Goal: Task Accomplishment & Management: Use online tool/utility

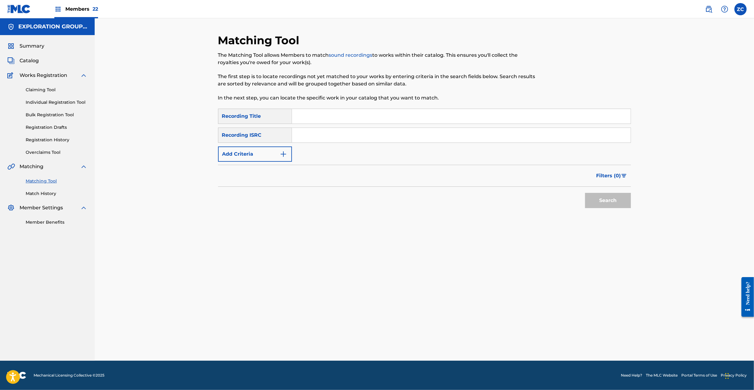
click at [360, 136] on input "Search Form" at bounding box center [461, 135] width 339 height 15
paste input "JPF302100122"
click at [605, 202] on button "Search" at bounding box center [608, 200] width 46 height 15
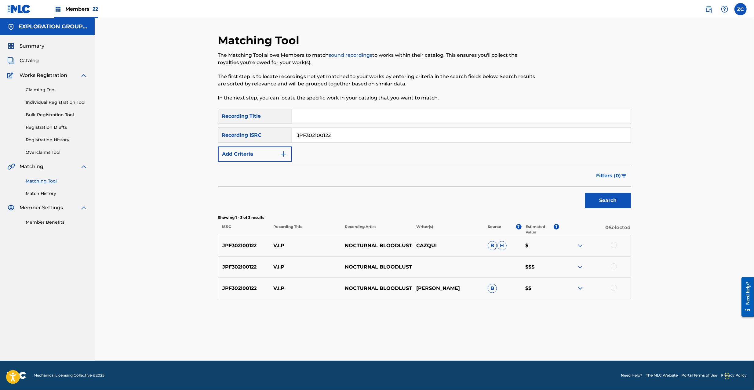
click at [614, 246] on div at bounding box center [614, 245] width 6 height 6
click at [614, 267] on div at bounding box center [614, 267] width 6 height 6
click at [615, 288] on div at bounding box center [614, 288] width 6 height 6
click at [386, 137] on input "JPF302100122" at bounding box center [461, 135] width 339 height 15
paste input "078"
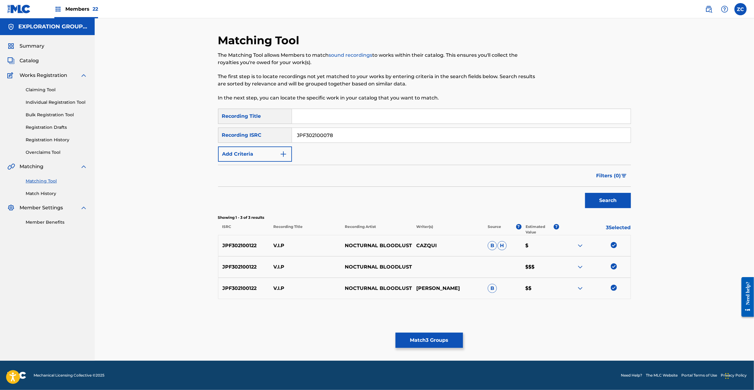
click at [593, 195] on button "Search" at bounding box center [608, 200] width 46 height 15
click at [612, 244] on div at bounding box center [614, 245] width 6 height 6
click at [614, 267] on div at bounding box center [614, 267] width 6 height 6
click at [613, 286] on div at bounding box center [614, 288] width 6 height 6
click at [401, 135] on input "JPF302100078" at bounding box center [461, 135] width 339 height 15
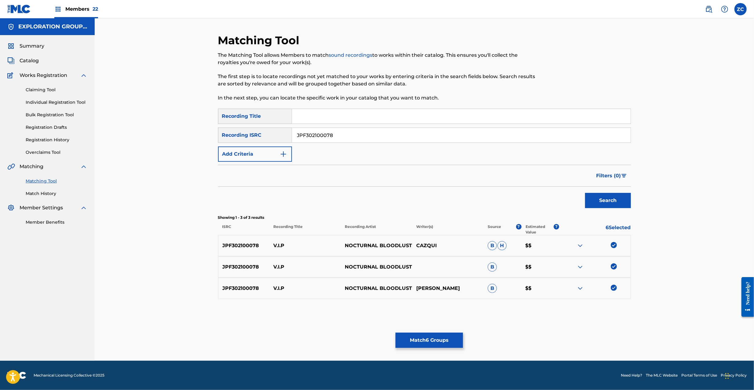
paste input "TCJPF1759100"
click at [593, 197] on button "Search" at bounding box center [608, 200] width 46 height 15
click at [614, 246] on div at bounding box center [614, 245] width 6 height 6
click at [614, 267] on div at bounding box center [614, 267] width 6 height 6
click at [615, 288] on div at bounding box center [614, 288] width 6 height 6
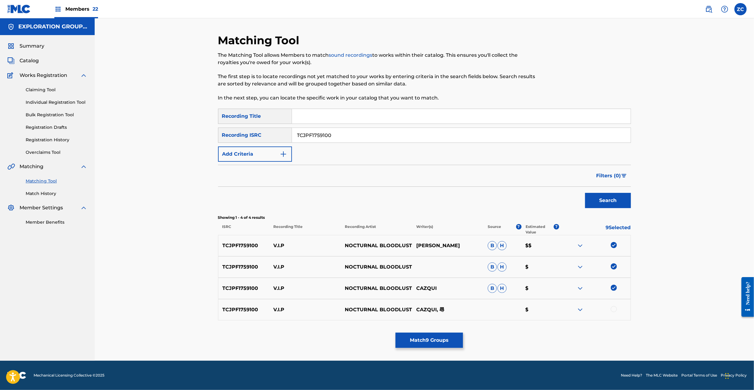
click at [615, 311] on div at bounding box center [614, 309] width 6 height 6
click at [365, 138] on input "TCJPF1759100" at bounding box center [461, 135] width 339 height 15
paste input "44"
type input "TCJPF1759144"
click at [619, 195] on button "Search" at bounding box center [608, 200] width 46 height 15
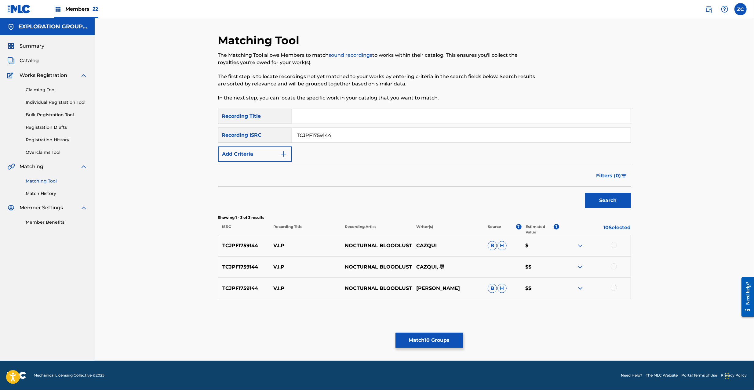
click at [615, 246] on div at bounding box center [614, 245] width 6 height 6
click at [616, 266] on div at bounding box center [614, 267] width 6 height 6
click at [613, 287] on div at bounding box center [614, 288] width 6 height 6
click at [435, 336] on button "Match 13 Groups" at bounding box center [428, 340] width 67 height 15
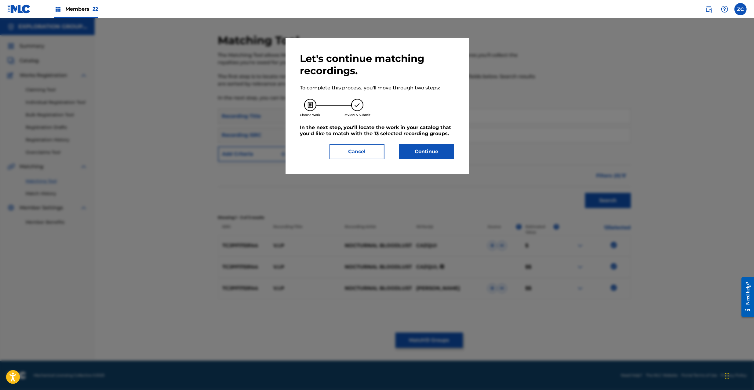
click at [431, 150] on button "Continue" at bounding box center [426, 151] width 55 height 15
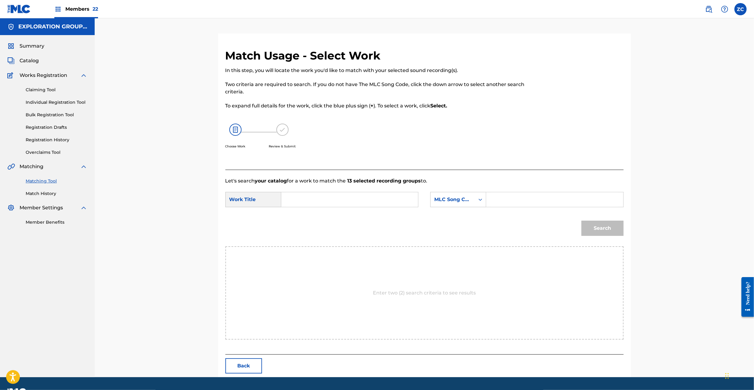
drag, startPoint x: 360, startPoint y: 206, endPoint x: 351, endPoint y: 199, distance: 11.7
click at [360, 206] on input "Search Form" at bounding box center [349, 199] width 126 height 15
paste input "V.I.P VW7HXN"
click at [326, 198] on input "V.I.P VW7HXN" at bounding box center [349, 199] width 126 height 15
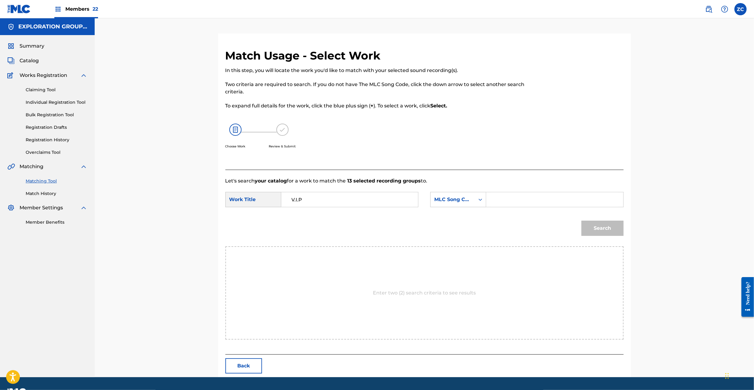
type input "V.I.P"
click at [501, 183] on p "Let's search your catalog for a work to match the 13 selected recording groups …" at bounding box center [424, 180] width 398 height 7
click at [522, 192] on form "SearchWithCriteriac56f2213-fe27-4716-8a47-e5e617b58ecf Work Title V.I.P SearchW…" at bounding box center [424, 216] width 398 height 62
drag, startPoint x: 577, startPoint y: 195, endPoint x: 581, endPoint y: 198, distance: 5.6
click at [577, 195] on input "Search Form" at bounding box center [554, 199] width 126 height 15
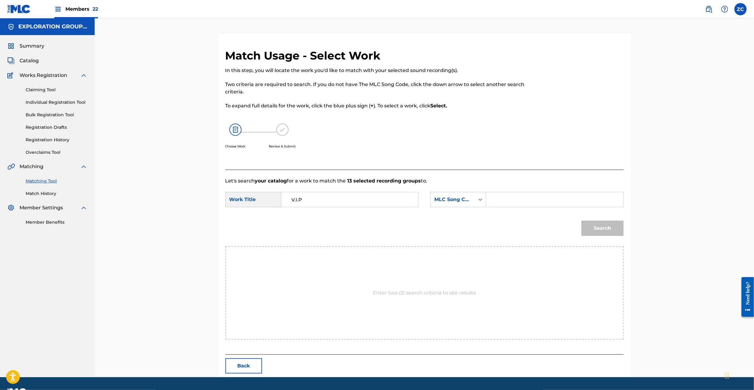
paste input "VW7HXN"
type input "VW7HXN"
click at [606, 228] on button "Search" at bounding box center [602, 228] width 42 height 15
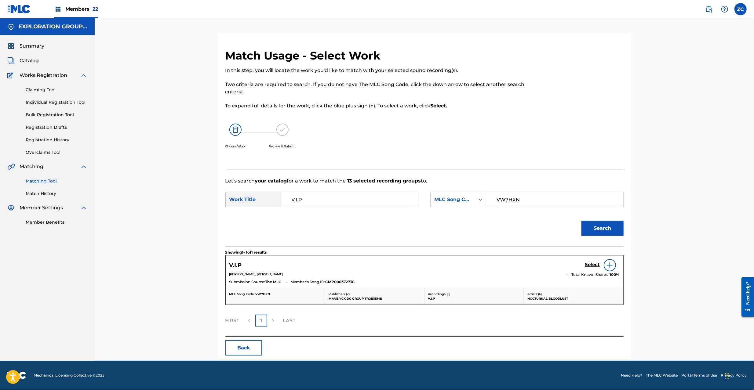
click at [595, 263] on h5 "Select" at bounding box center [592, 265] width 15 height 6
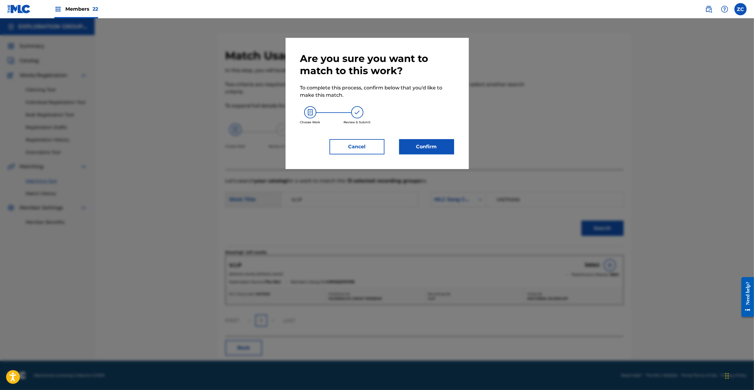
click at [426, 137] on div "Are you sure you want to match to this work? To complete this process, confirm …" at bounding box center [377, 104] width 154 height 102
click at [423, 146] on button "Confirm" at bounding box center [426, 146] width 55 height 15
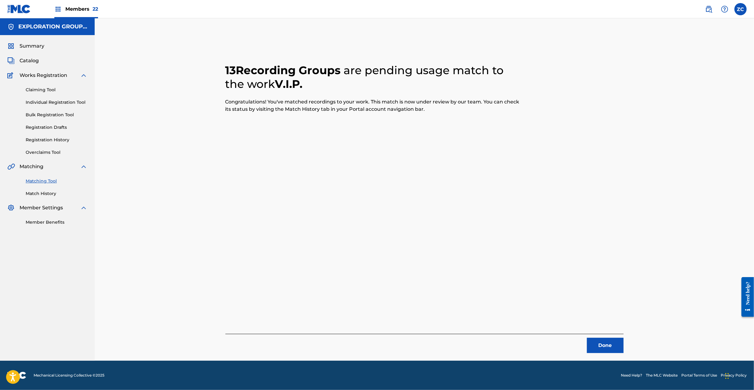
click at [605, 340] on button "Done" at bounding box center [605, 345] width 37 height 15
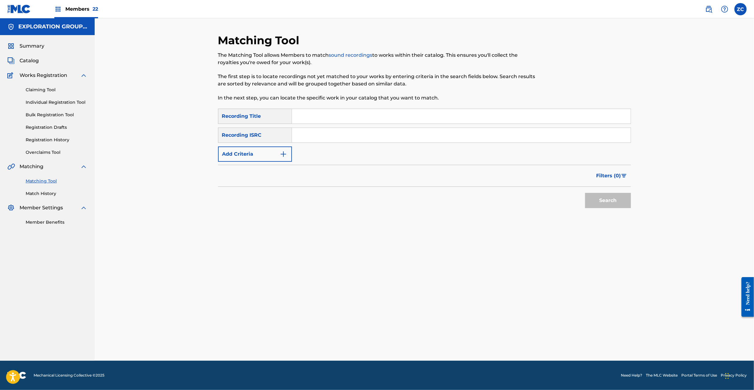
drag, startPoint x: 329, startPoint y: 138, endPoint x: 332, endPoint y: 139, distance: 3.7
click at [329, 138] on input "Search Form" at bounding box center [461, 135] width 339 height 15
paste input "JPF302000018"
click at [607, 205] on button "Search" at bounding box center [608, 200] width 46 height 15
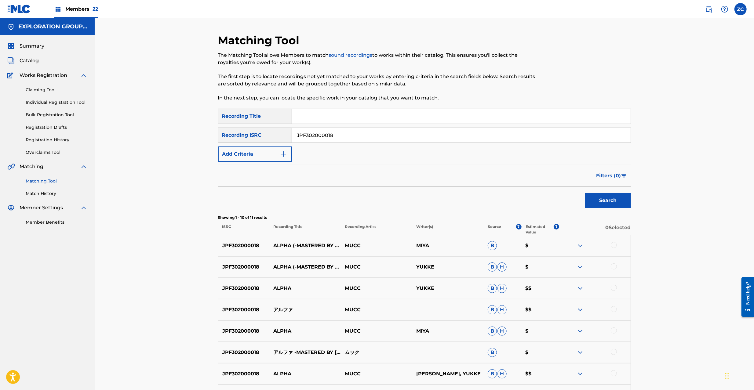
click at [612, 245] on div at bounding box center [614, 245] width 6 height 6
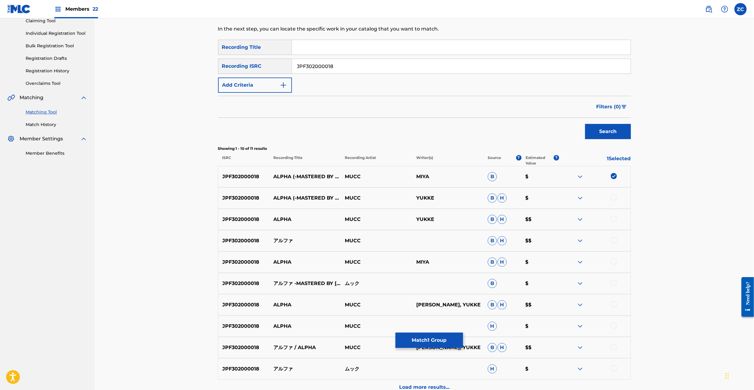
scroll to position [134, 0]
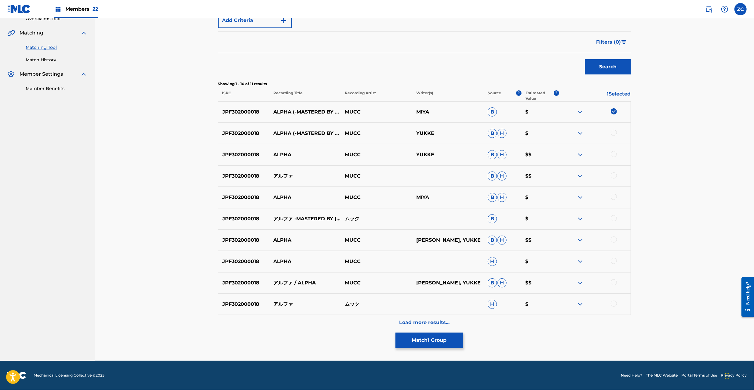
click at [616, 131] on div at bounding box center [614, 133] width 6 height 6
click at [616, 158] on div at bounding box center [594, 154] width 71 height 7
click at [615, 154] on div at bounding box center [614, 154] width 6 height 6
click at [616, 177] on div at bounding box center [614, 176] width 6 height 6
click at [614, 197] on div at bounding box center [614, 197] width 6 height 6
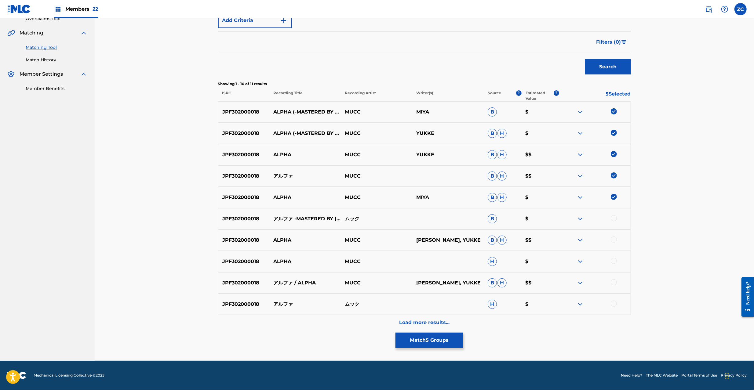
click at [615, 218] on div at bounding box center [614, 218] width 6 height 6
click at [616, 240] on div at bounding box center [614, 240] width 6 height 6
click at [615, 263] on div at bounding box center [614, 261] width 6 height 6
click at [614, 283] on div at bounding box center [614, 282] width 6 height 6
click at [614, 304] on div at bounding box center [614, 304] width 6 height 6
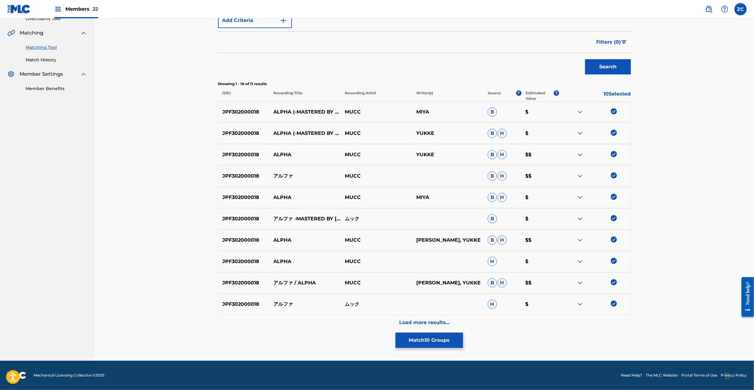
click at [443, 317] on div "Load more results..." at bounding box center [424, 322] width 413 height 15
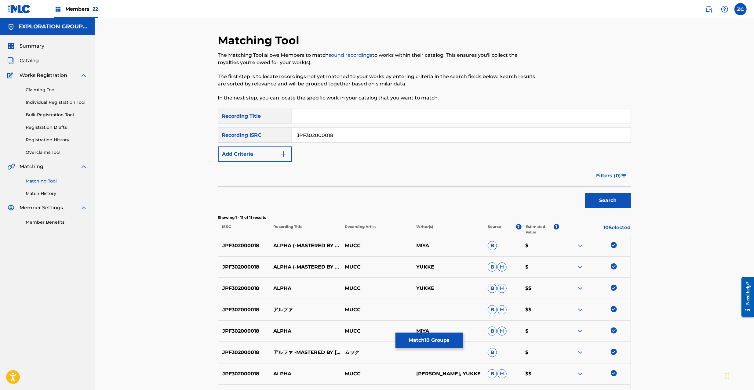
scroll to position [140, 0]
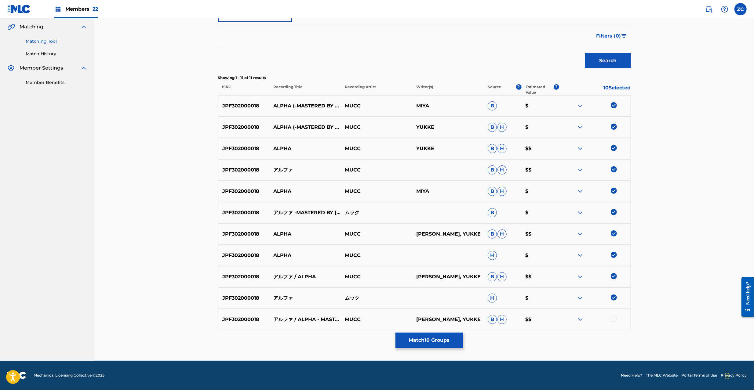
click at [615, 318] on div at bounding box center [614, 319] width 6 height 6
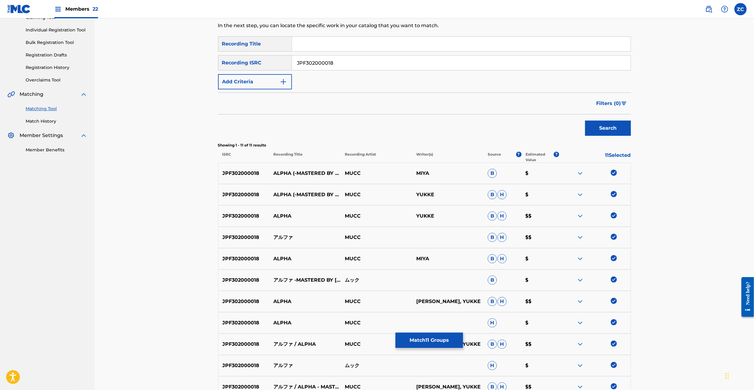
scroll to position [31, 0]
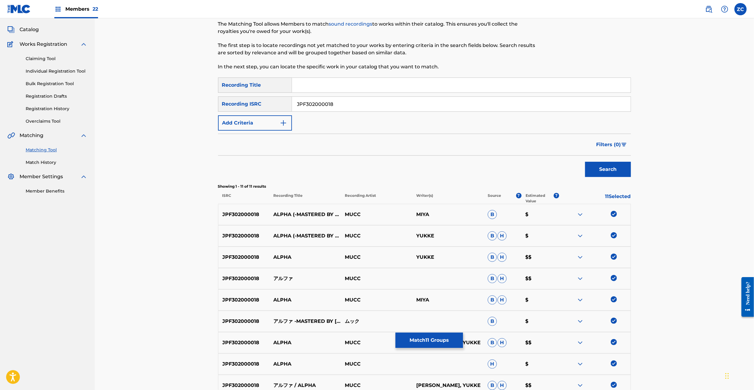
click at [368, 109] on input "JPF302000018" at bounding box center [461, 104] width 339 height 15
paste input "100244"
click at [613, 170] on button "Search" at bounding box center [608, 169] width 46 height 15
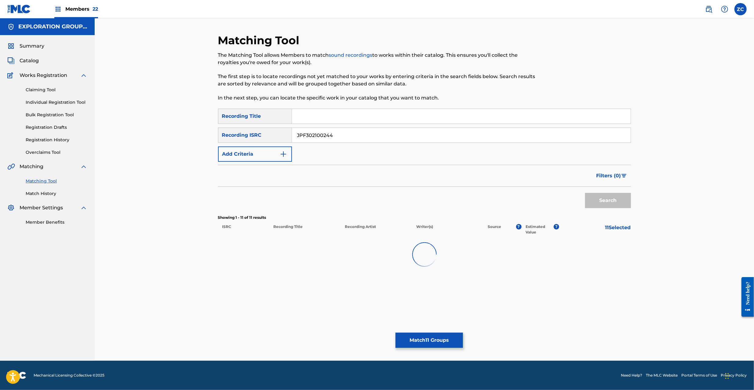
scroll to position [0, 0]
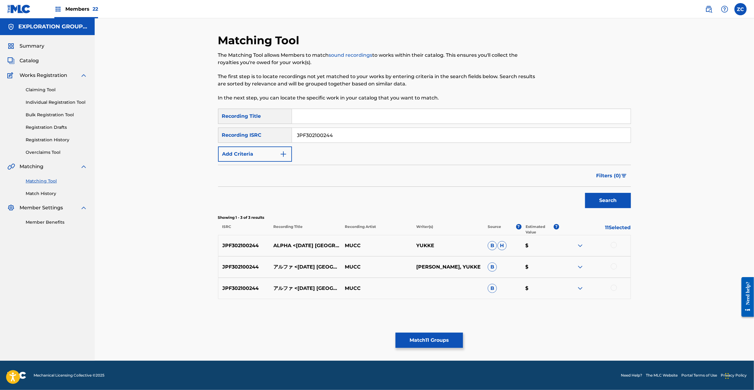
click at [611, 245] on div at bounding box center [614, 245] width 6 height 6
click at [615, 266] on div at bounding box center [614, 267] width 6 height 6
click at [615, 289] on div at bounding box center [614, 288] width 6 height 6
click at [418, 140] on input "JPF302100244" at bounding box center [461, 135] width 339 height 15
paste input "000018"
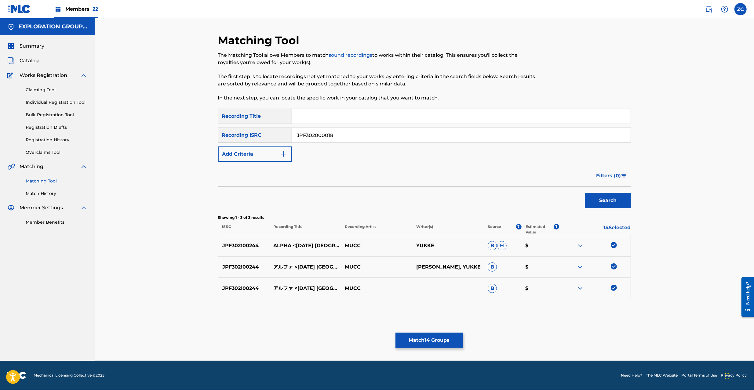
type input "JPF302000018"
click at [611, 208] on button "Search" at bounding box center [608, 200] width 46 height 15
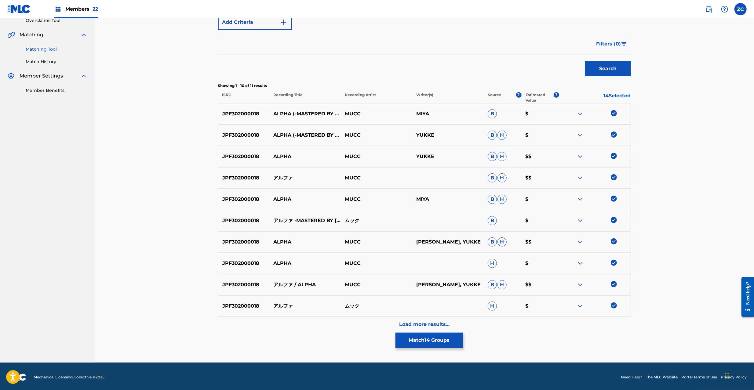
scroll to position [134, 0]
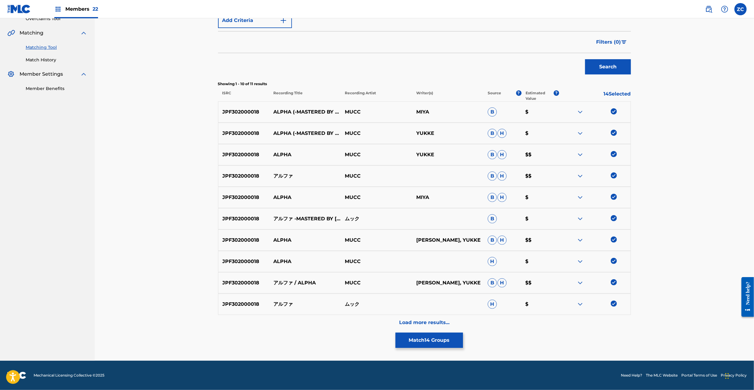
click at [443, 342] on button "Match 14 Groups" at bounding box center [428, 340] width 67 height 15
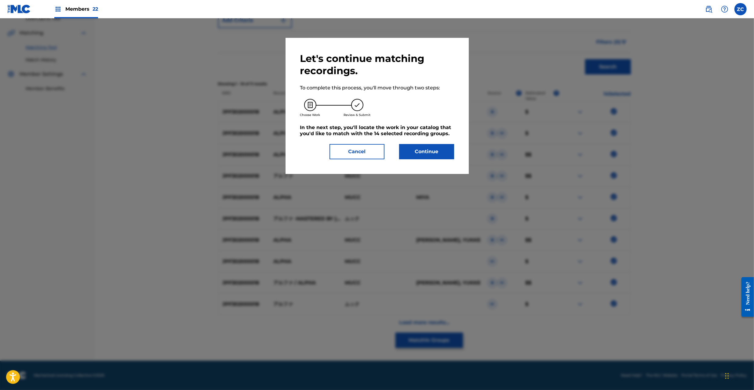
click at [428, 148] on button "Continue" at bounding box center [426, 151] width 55 height 15
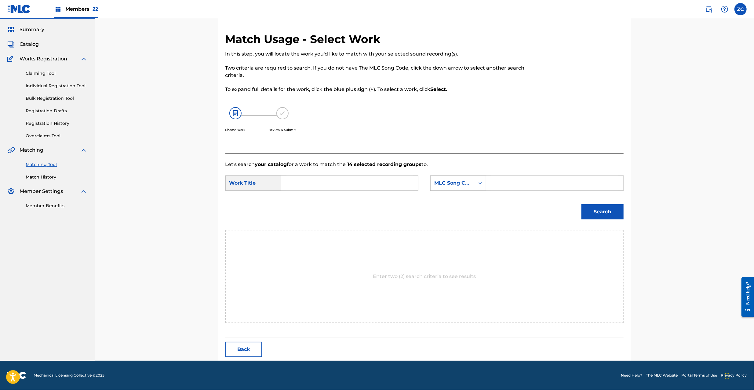
scroll to position [0, 0]
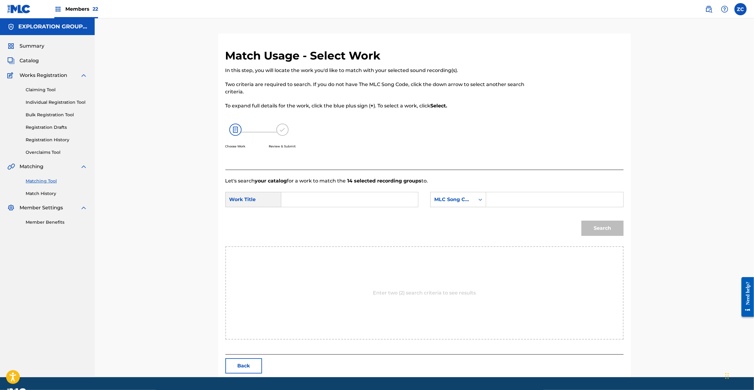
click at [397, 192] on div "Search Form" at bounding box center [349, 199] width 137 height 15
click at [393, 198] on input "Search Form" at bounding box center [349, 199] width 126 height 15
paste input "Arufa AD8Z5X"
click at [326, 199] on input "Arufa AD8Z5X" at bounding box center [349, 199] width 126 height 15
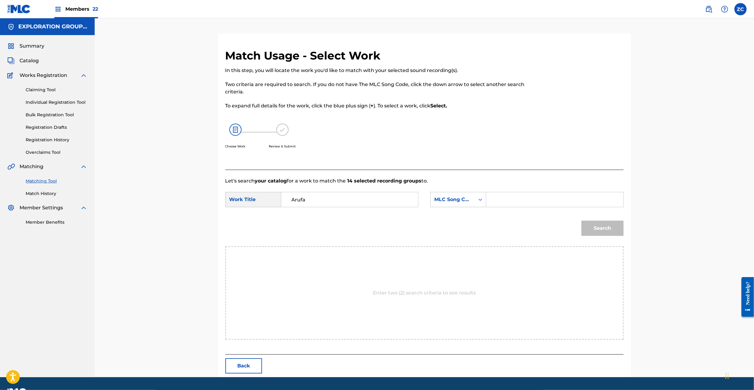
type input "Arufa"
click at [536, 208] on div "SearchWithCriteriac56f2213-fe27-4716-8a47-e5e617b58ecf Work Title Arufa SearchW…" at bounding box center [424, 201] width 398 height 19
drag, startPoint x: 544, startPoint y: 200, endPoint x: 548, endPoint y: 202, distance: 4.4
click at [544, 200] on input "Search Form" at bounding box center [554, 199] width 126 height 15
paste input "AD8Z5X"
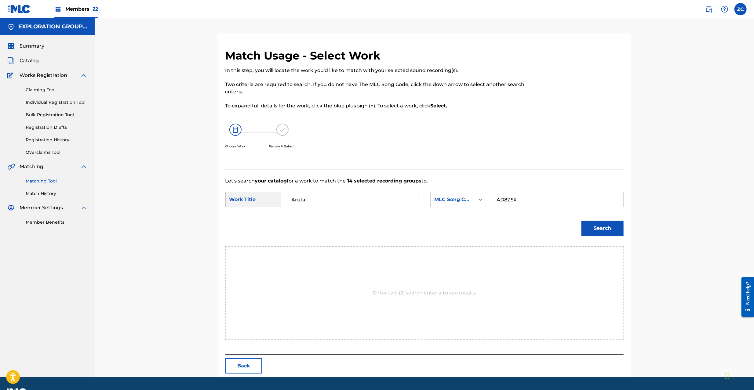
type input "AD8Z5X"
click at [610, 229] on button "Search" at bounding box center [602, 228] width 42 height 15
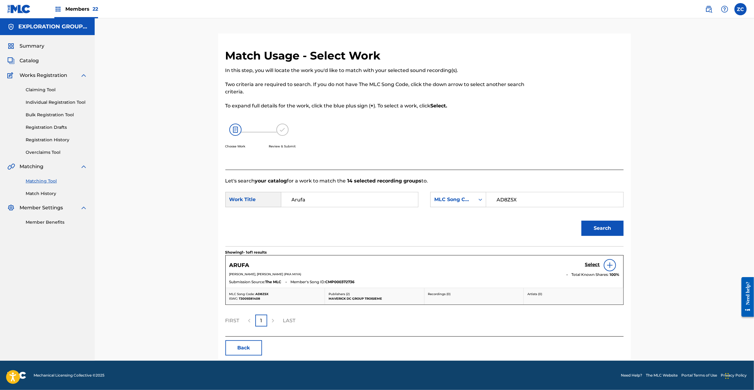
click at [589, 265] on h5 "Select" at bounding box center [592, 265] width 15 height 6
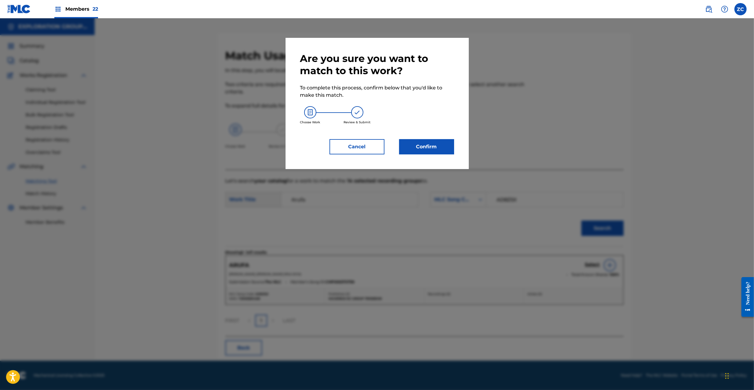
click at [437, 150] on button "Confirm" at bounding box center [426, 146] width 55 height 15
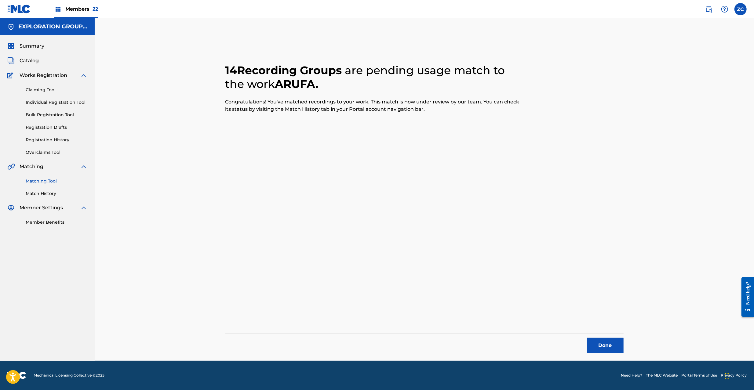
click at [605, 347] on button "Done" at bounding box center [605, 345] width 37 height 15
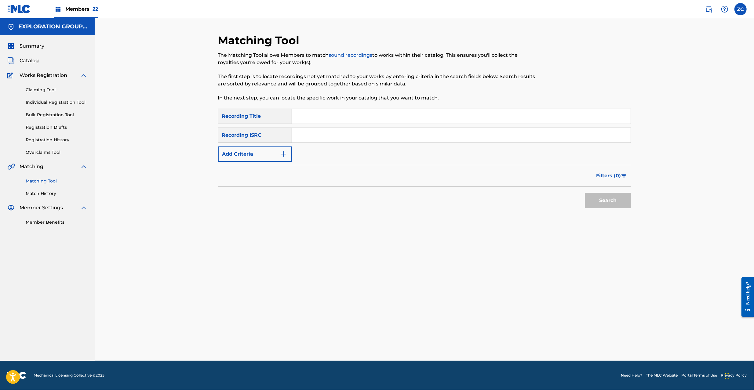
click at [372, 135] on input "Search Form" at bounding box center [461, 135] width 339 height 15
paste input "JPF300701010"
type input "JPF300701010"
click at [612, 197] on button "Search" at bounding box center [608, 200] width 46 height 15
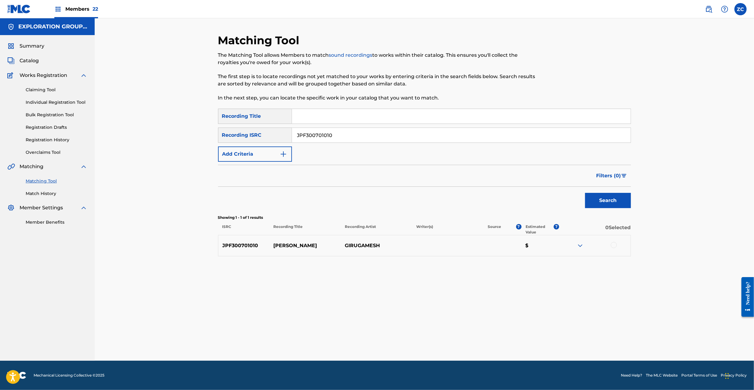
click at [614, 247] on div at bounding box center [614, 245] width 6 height 6
click at [435, 340] on button "Match 1 Group" at bounding box center [428, 340] width 67 height 15
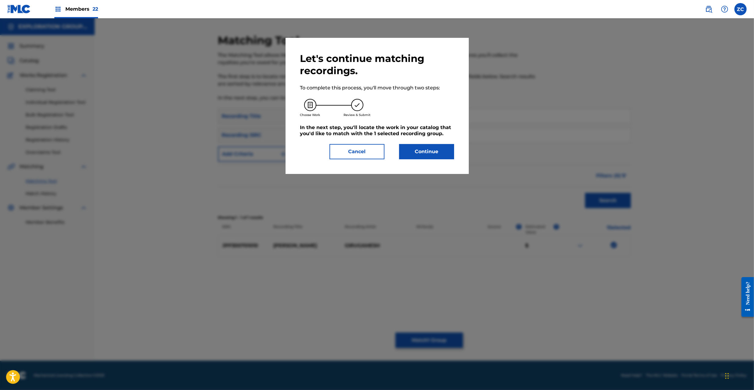
click at [421, 154] on button "Continue" at bounding box center [426, 151] width 55 height 15
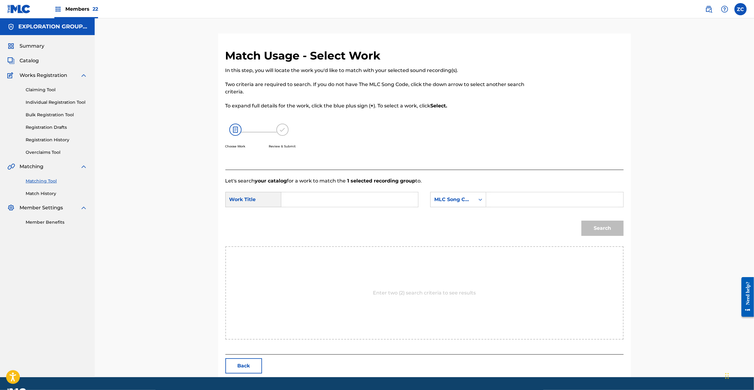
click at [354, 197] on input "Search Form" at bounding box center [349, 199] width 126 height 15
paste input "[PERSON_NAME] V2056B"
click at [333, 197] on input "[PERSON_NAME] V2056B" at bounding box center [349, 199] width 126 height 15
type input "[PERSON_NAME]"
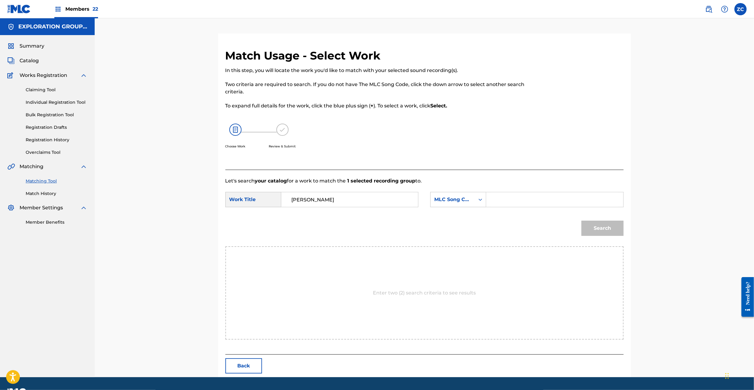
drag, startPoint x: 537, startPoint y: 197, endPoint x: 543, endPoint y: 199, distance: 5.8
click at [537, 197] on input "Search Form" at bounding box center [554, 199] width 126 height 15
paste input "V2056B"
type input "V2056B"
click at [611, 225] on button "Search" at bounding box center [602, 228] width 42 height 15
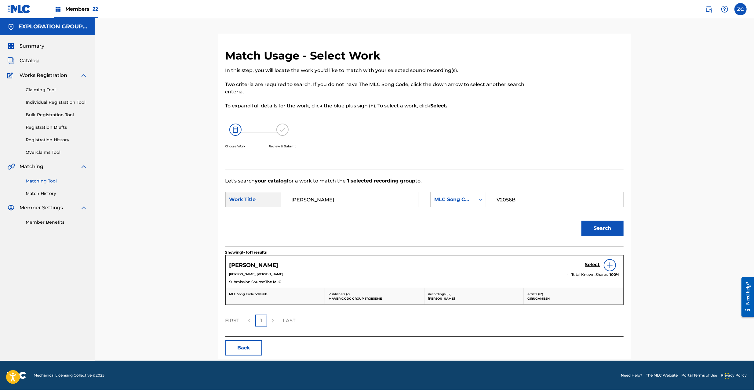
click at [596, 263] on h5 "Select" at bounding box center [592, 265] width 15 height 6
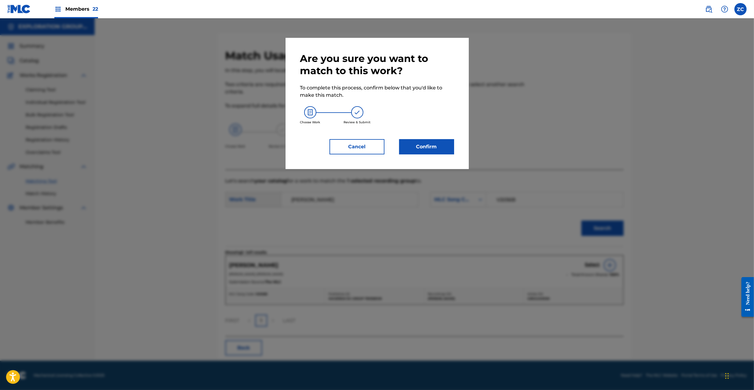
click at [435, 158] on div "Are you sure you want to match to this work? To complete this process, confirm …" at bounding box center [377, 103] width 183 height 131
click at [436, 152] on button "Confirm" at bounding box center [426, 146] width 55 height 15
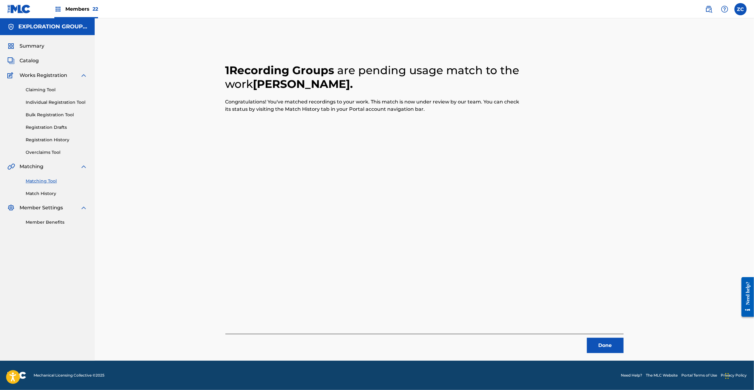
click at [611, 345] on button "Done" at bounding box center [605, 345] width 37 height 15
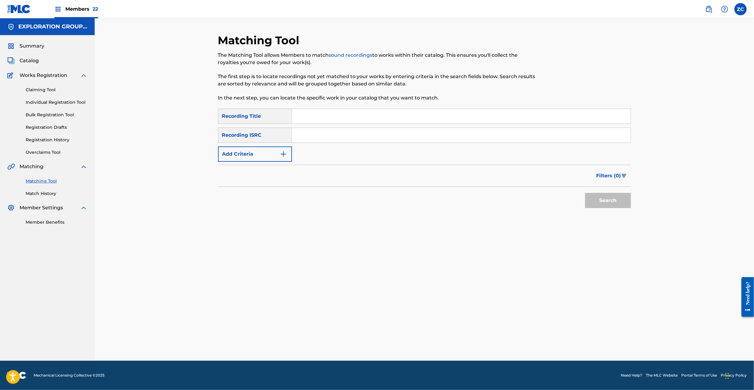
click at [366, 133] on input "Search Form" at bounding box center [461, 135] width 339 height 15
paste input "JPF301900148"
click at [614, 198] on button "Search" at bounding box center [608, 200] width 46 height 15
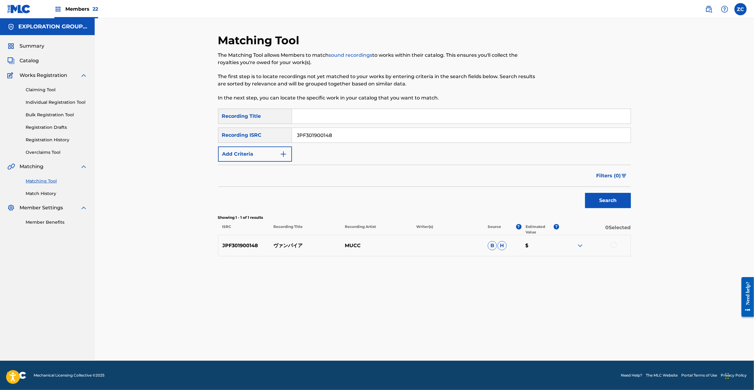
click at [611, 246] on div at bounding box center [614, 245] width 6 height 6
click at [374, 134] on input "JPF301900148" at bounding box center [461, 135] width 339 height 15
paste input "0"
click at [611, 190] on div "Search" at bounding box center [606, 199] width 49 height 24
click at [611, 198] on button "Search" at bounding box center [608, 200] width 46 height 15
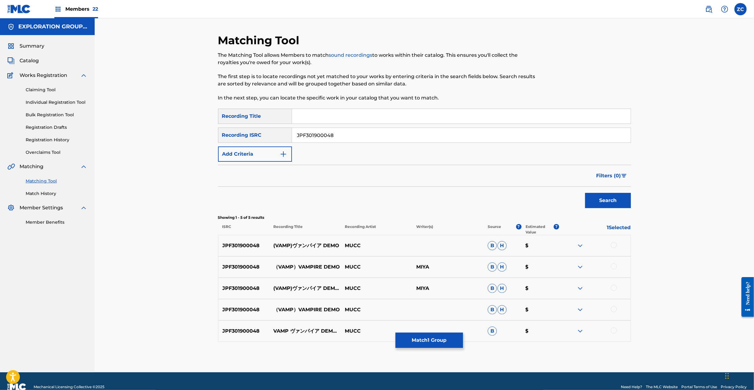
click at [616, 243] on div at bounding box center [614, 245] width 6 height 6
click at [616, 266] on div at bounding box center [614, 267] width 6 height 6
click at [614, 284] on div "JPF301900048 (VAMP)ヴァンパイア DEMO / （VAMP）VAMPIRE DEMO MUCC [PERSON_NAME] $" at bounding box center [424, 288] width 413 height 21
click at [614, 287] on div at bounding box center [614, 288] width 6 height 6
click at [613, 311] on div at bounding box center [614, 309] width 6 height 6
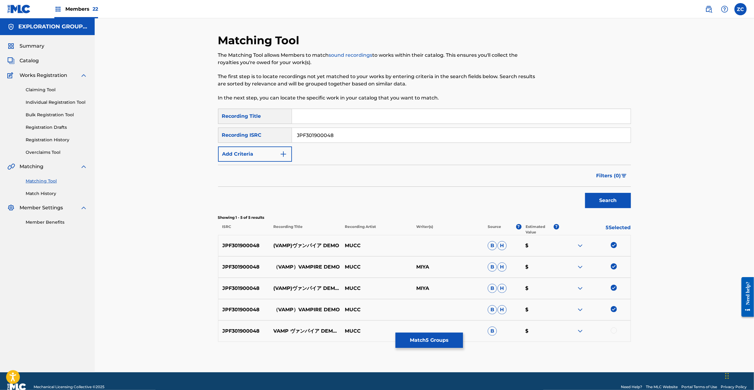
click at [614, 330] on div at bounding box center [614, 331] width 6 height 6
click at [381, 133] on input "JPF301900048" at bounding box center [461, 135] width 339 height 15
paste input "10"
type input "JPF301900010"
click at [610, 206] on button "Search" at bounding box center [608, 200] width 46 height 15
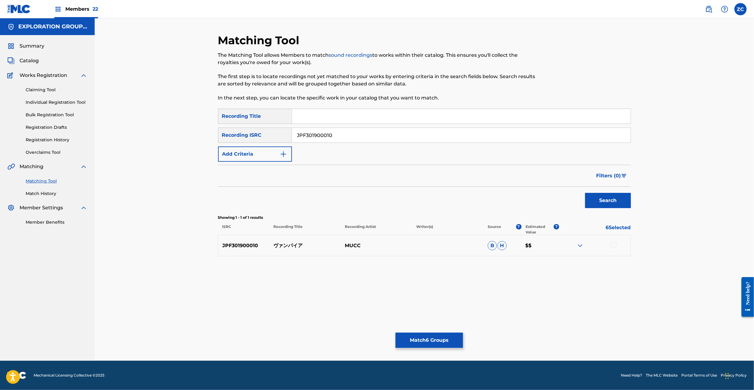
click at [611, 247] on div at bounding box center [594, 245] width 71 height 7
click at [614, 246] on div at bounding box center [614, 245] width 6 height 6
click at [414, 344] on button "Match 7 Groups" at bounding box center [428, 340] width 67 height 15
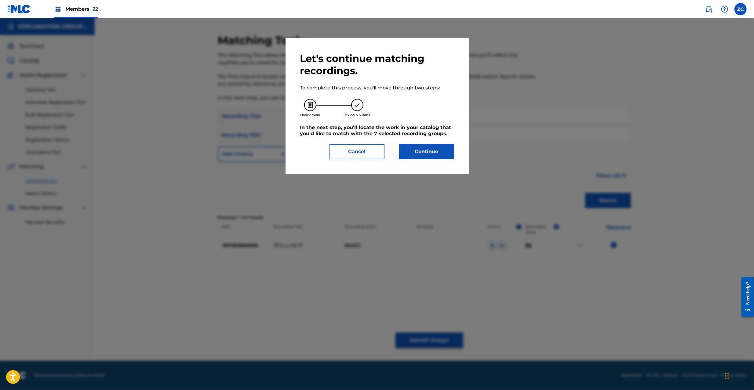
click at [426, 147] on button "Continue" at bounding box center [426, 151] width 55 height 15
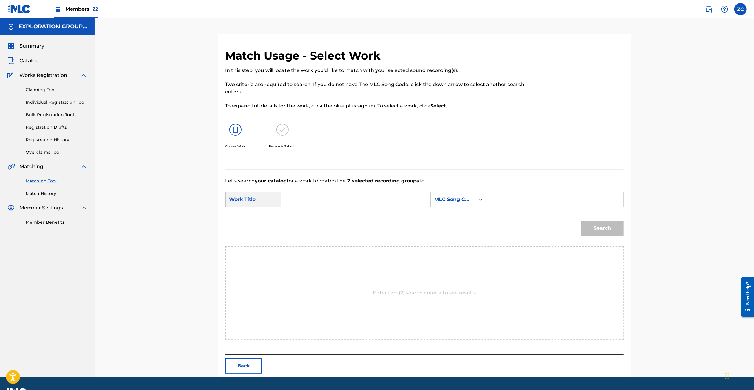
click at [337, 200] on input "Search Form" at bounding box center [349, 199] width 126 height 15
paste input "Banpaia VB230K"
click at [323, 203] on input "Banpaia VB230K" at bounding box center [349, 199] width 126 height 15
type input "Banpaia"
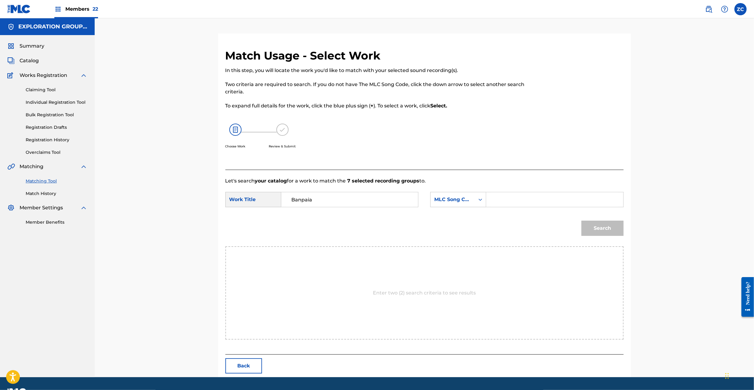
click at [497, 197] on input "Search Form" at bounding box center [554, 199] width 126 height 15
paste input "VB230K"
type input "VB230K"
click at [607, 229] on button "Search" at bounding box center [602, 228] width 42 height 15
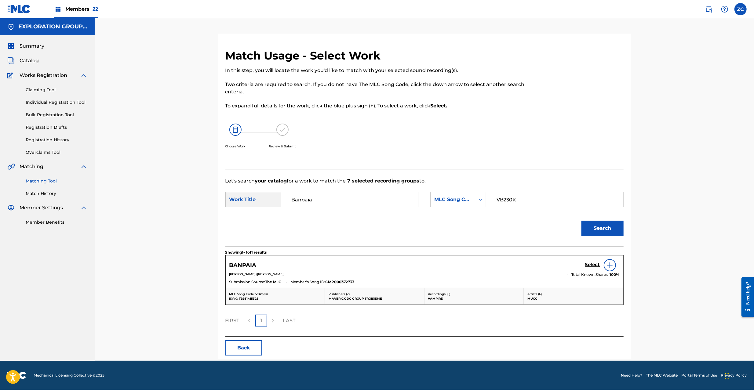
click at [588, 264] on h5 "Select" at bounding box center [592, 265] width 15 height 6
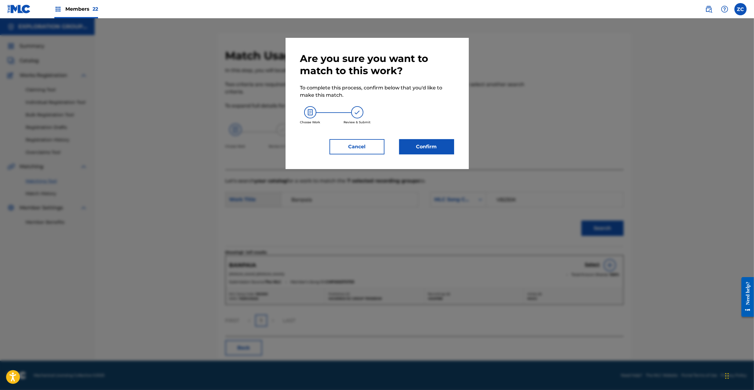
click at [421, 147] on button "Confirm" at bounding box center [426, 146] width 55 height 15
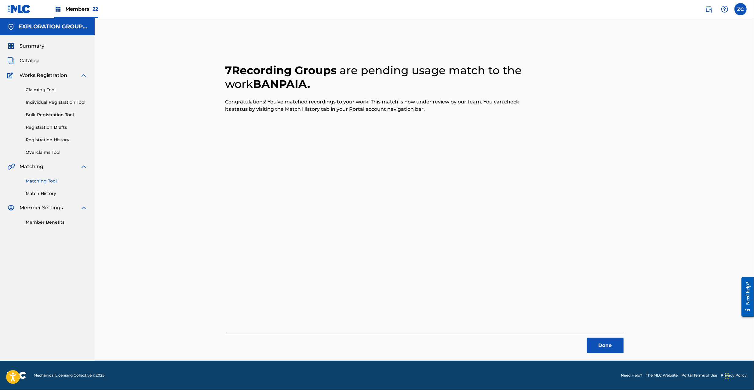
click at [611, 354] on div "7 Recording Groups are pending usage match to the work BANPAIA . Congratulation…" at bounding box center [425, 197] width 428 height 327
click at [611, 345] on button "Done" at bounding box center [605, 345] width 37 height 15
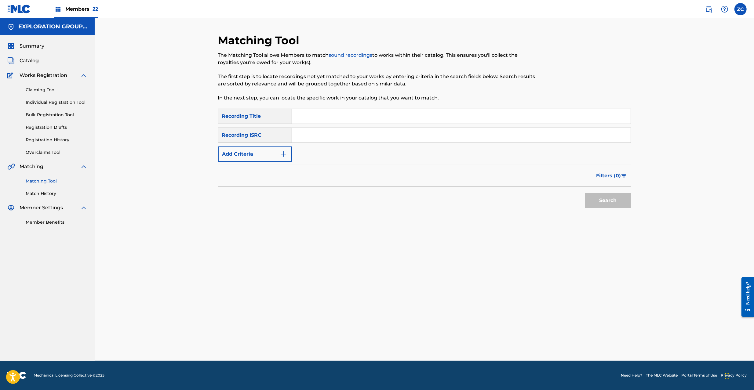
drag, startPoint x: 410, startPoint y: 133, endPoint x: 429, endPoint y: 142, distance: 20.7
click at [410, 133] on input "Search Form" at bounding box center [461, 135] width 339 height 15
paste input "TCABF1268320"
type input "TCABF1268320"
click at [605, 206] on button "Search" at bounding box center [608, 200] width 46 height 15
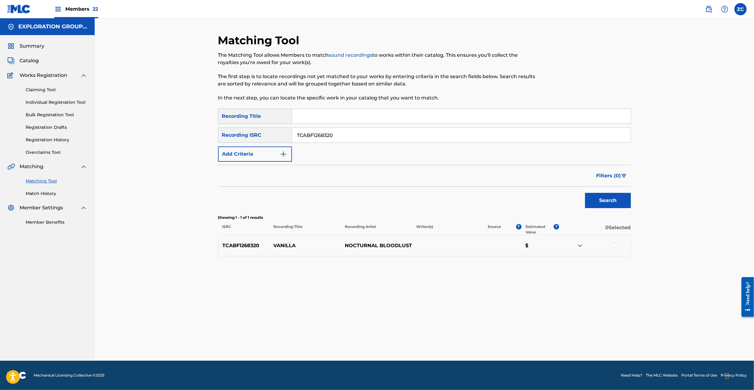
click at [615, 242] on div at bounding box center [614, 245] width 6 height 6
click at [455, 338] on button "Match 1 Group" at bounding box center [428, 340] width 67 height 15
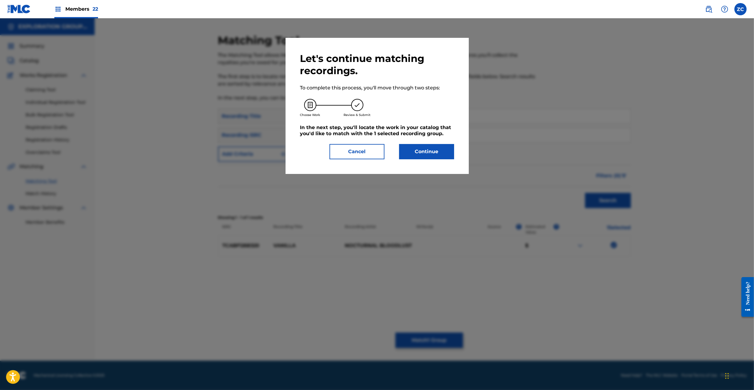
click at [417, 151] on button "Continue" at bounding box center [426, 151] width 55 height 15
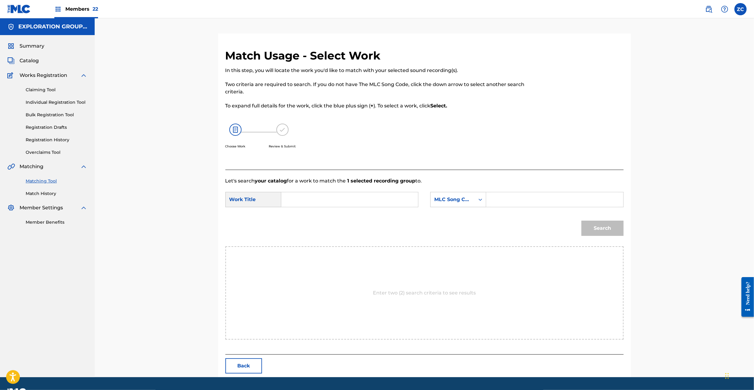
click at [333, 198] on input "Search Form" at bounding box center [349, 199] width 126 height 15
paste input "Vanilla VW93KQ"
click at [324, 198] on input "Vanilla VW93KQ" at bounding box center [349, 199] width 126 height 15
type input "Vanilla"
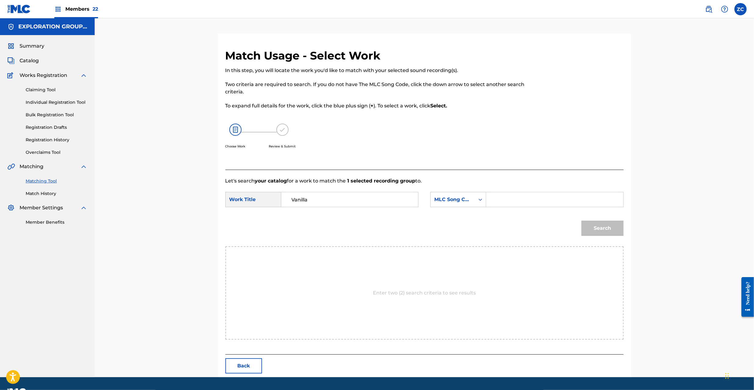
click at [541, 204] on input "Search Form" at bounding box center [554, 199] width 126 height 15
paste input "VW93KQ"
type input "VW93KQ"
click at [604, 227] on button "Search" at bounding box center [602, 228] width 42 height 15
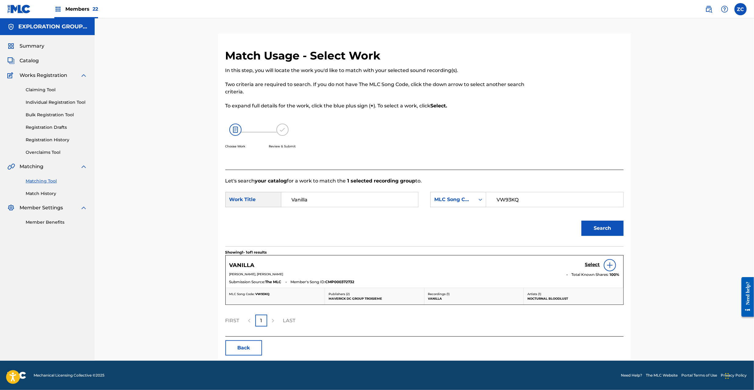
click at [593, 268] on link "Select" at bounding box center [592, 265] width 15 height 7
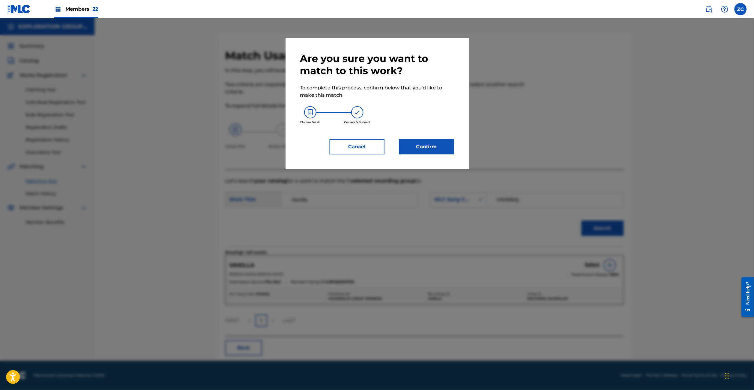
click at [424, 141] on button "Confirm" at bounding box center [426, 146] width 55 height 15
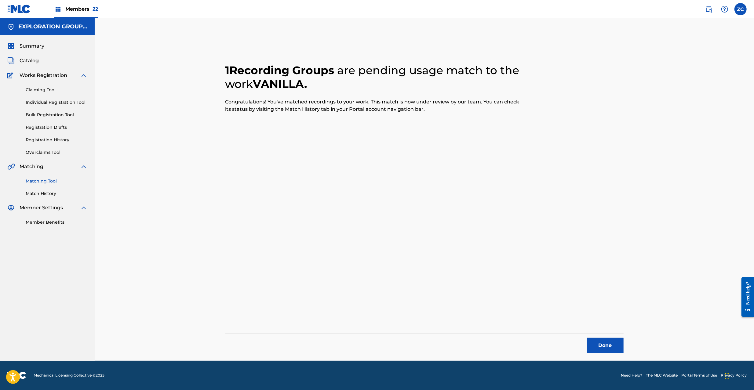
click at [600, 345] on button "Done" at bounding box center [605, 345] width 37 height 15
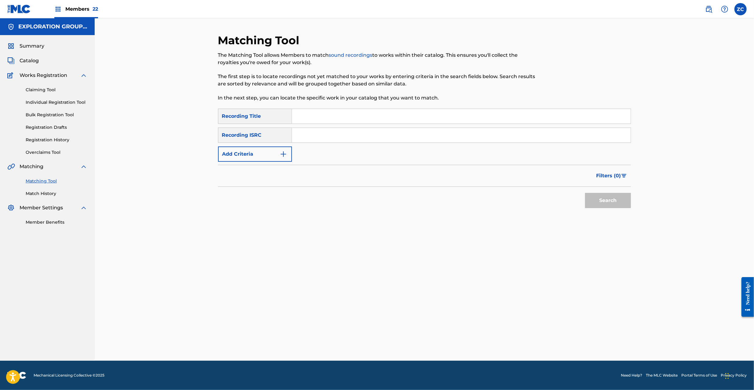
click at [405, 131] on input "Search Form" at bounding box center [461, 135] width 339 height 15
paste input "JPF301300073"
type input "JPF301300073"
click at [602, 200] on button "Search" at bounding box center [608, 200] width 46 height 15
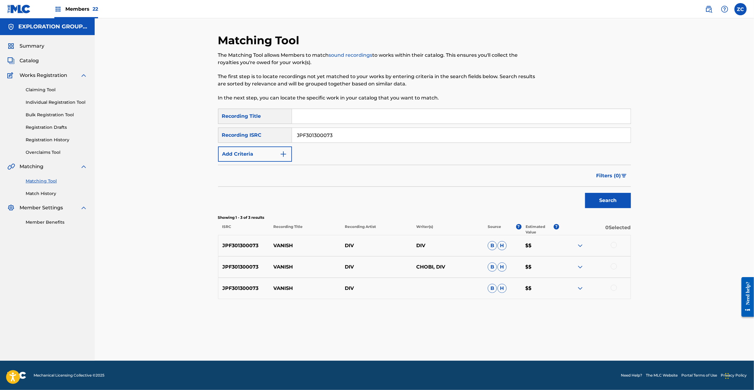
click at [614, 246] on div at bounding box center [614, 245] width 6 height 6
click at [614, 264] on div at bounding box center [614, 267] width 6 height 6
click at [614, 286] on div at bounding box center [614, 288] width 6 height 6
click at [431, 340] on button "Match 3 Groups" at bounding box center [428, 340] width 67 height 15
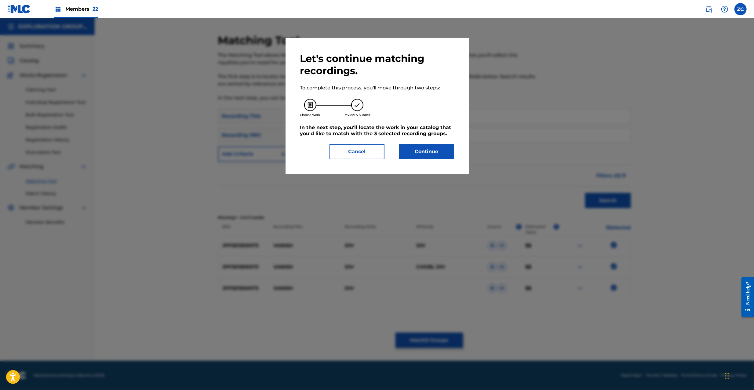
click at [418, 149] on button "Continue" at bounding box center [426, 151] width 55 height 15
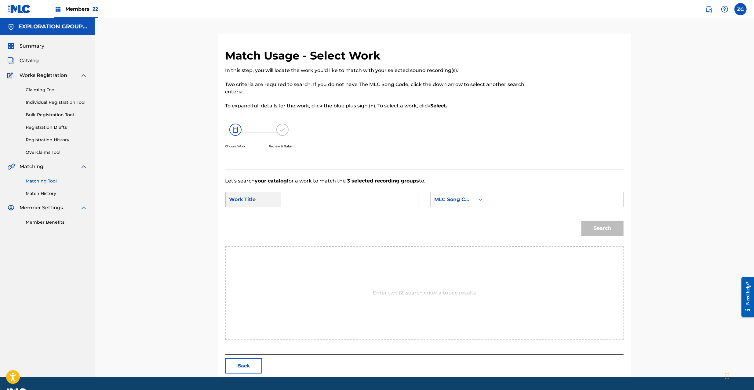
click at [368, 196] on input "Search Form" at bounding box center [349, 199] width 126 height 15
paste input "Vanish VW7HZL"
click at [330, 196] on input "Vanish VW7HZL" at bounding box center [349, 199] width 126 height 15
type input "Vanish"
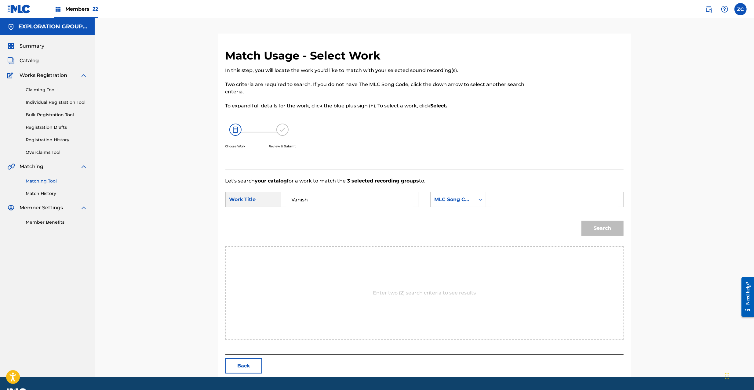
click at [549, 202] on input "Search Form" at bounding box center [554, 199] width 126 height 15
paste input "VW7HZL"
type input "VW7HZL"
click at [583, 230] on button "Search" at bounding box center [602, 228] width 42 height 15
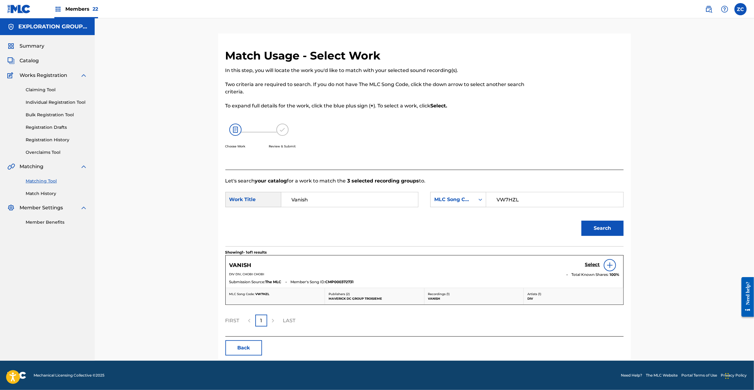
click at [588, 264] on h5 "Select" at bounding box center [592, 265] width 15 height 6
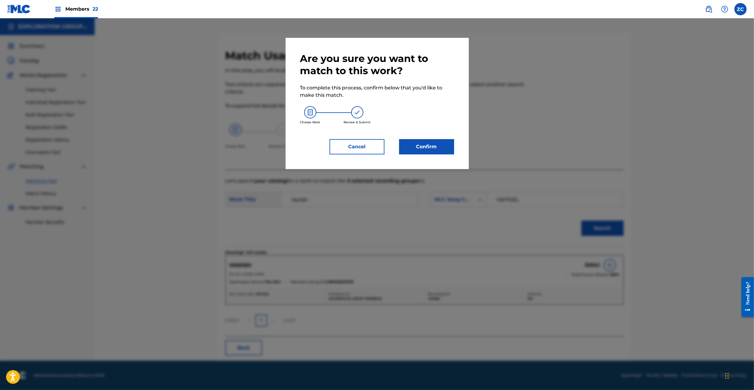
click at [406, 147] on button "Confirm" at bounding box center [426, 146] width 55 height 15
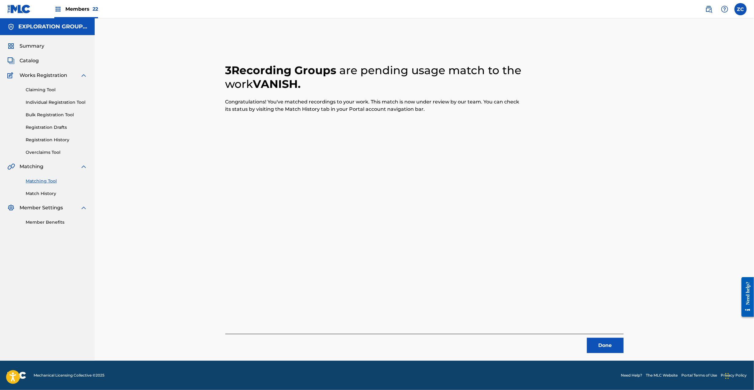
click at [600, 338] on button "Done" at bounding box center [605, 345] width 37 height 15
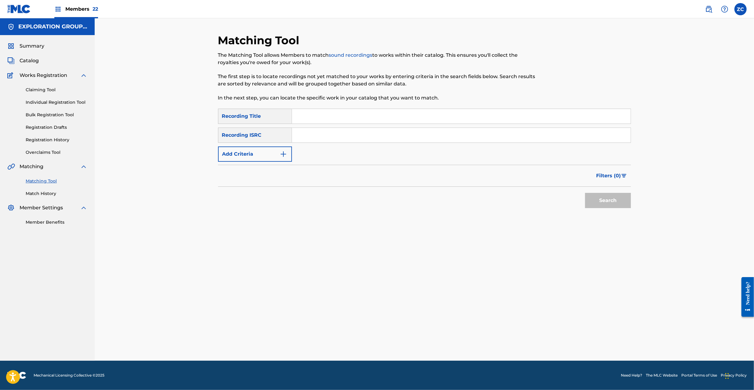
click at [454, 140] on input "Search Form" at bounding box center [461, 135] width 339 height 15
paste input "JPF301000041"
type input "JPF301000041"
click at [598, 195] on button "Search" at bounding box center [608, 200] width 46 height 15
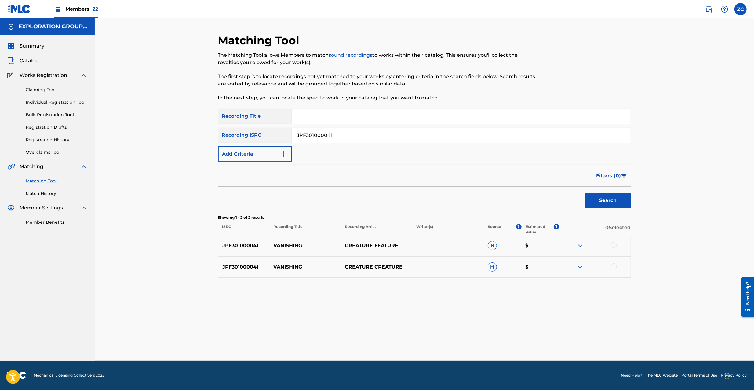
click at [611, 245] on div at bounding box center [614, 245] width 6 height 6
click at [614, 266] on div at bounding box center [614, 267] width 6 height 6
click at [425, 339] on button "Match 2 Groups" at bounding box center [428, 340] width 67 height 15
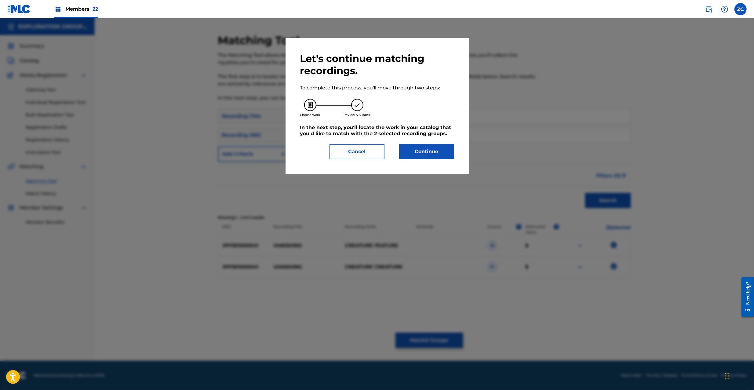
click at [427, 145] on button "Continue" at bounding box center [426, 151] width 55 height 15
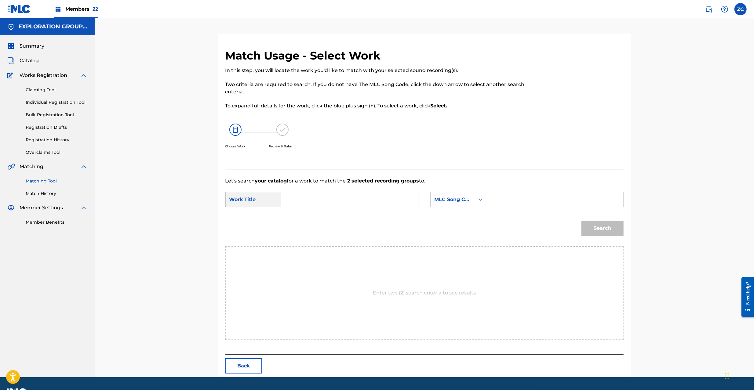
click at [429, 154] on div "Choose Work Review & Submit" at bounding box center [378, 139] width 307 height 46
click at [380, 203] on div "SearchWithCriteriac56f2213-fe27-4716-8a47-e5e617b58ecf Work Title SearchWithCri…" at bounding box center [424, 201] width 398 height 19
click at [386, 194] on input "Search Form" at bounding box center [349, 199] width 126 height 15
paste input "Vanishing VB4VWF"
click at [333, 197] on input "Vanishing VB4VWF" at bounding box center [349, 199] width 126 height 15
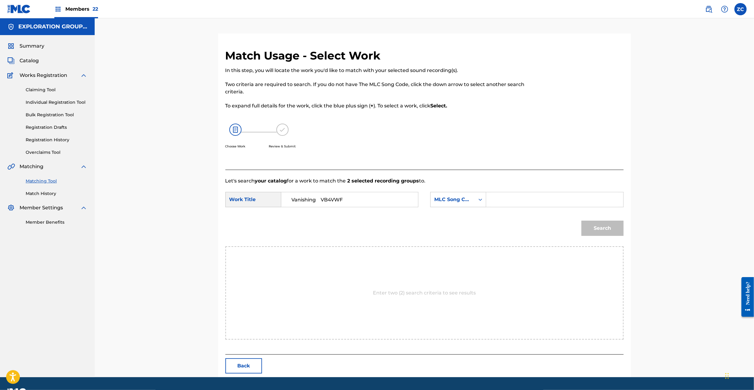
drag, startPoint x: 333, startPoint y: 197, endPoint x: 399, endPoint y: 198, distance: 66.9
click at [333, 197] on input "Vanishing VB4VWF" at bounding box center [349, 199] width 126 height 15
type input "Vanishing"
click at [544, 199] on input "Search Form" at bounding box center [554, 199] width 126 height 15
paste input "VB4VWF"
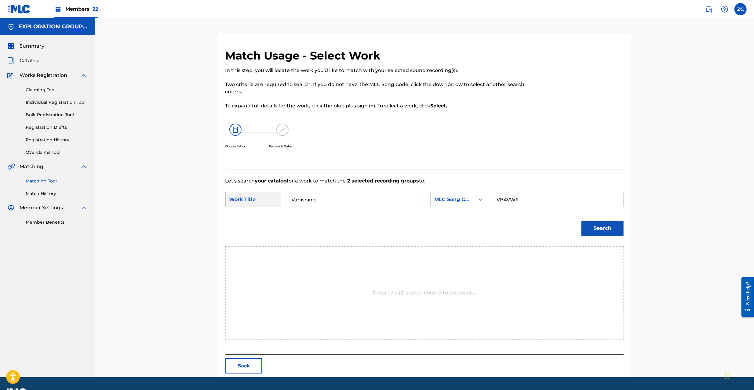
type input "VB4VWF"
click at [607, 227] on button "Search" at bounding box center [602, 228] width 42 height 15
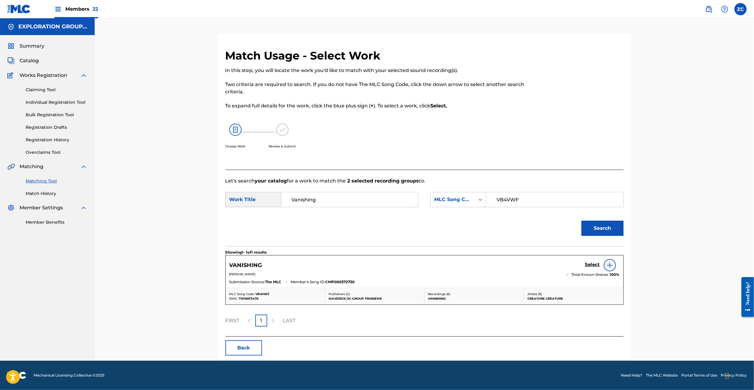
drag, startPoint x: 592, startPoint y: 261, endPoint x: 593, endPoint y: 268, distance: 6.9
click at [592, 262] on div "Select" at bounding box center [602, 265] width 35 height 12
click at [593, 268] on h5 "Select" at bounding box center [592, 265] width 15 height 6
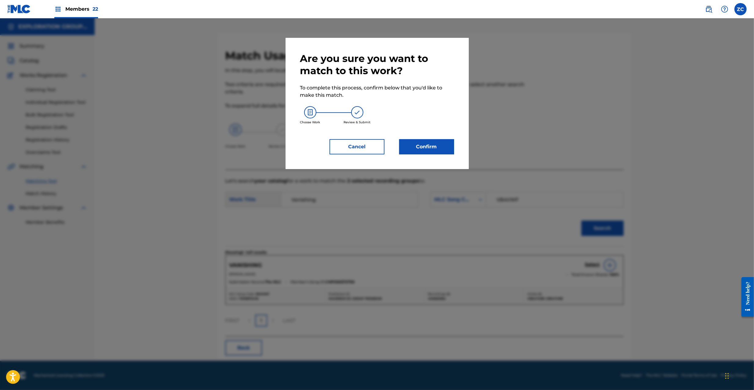
click at [429, 154] on button "Confirm" at bounding box center [426, 146] width 55 height 15
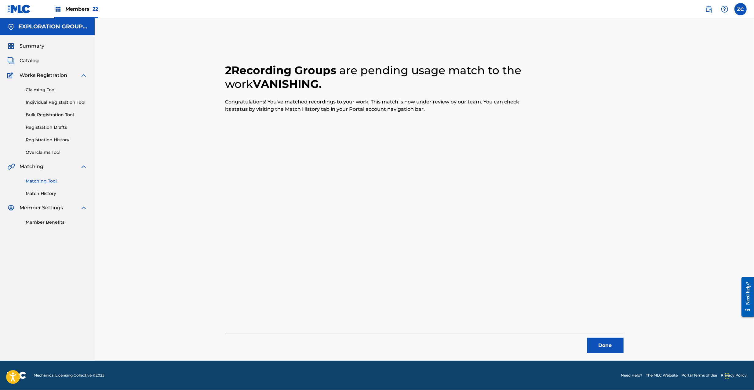
click at [605, 340] on button "Done" at bounding box center [605, 345] width 37 height 15
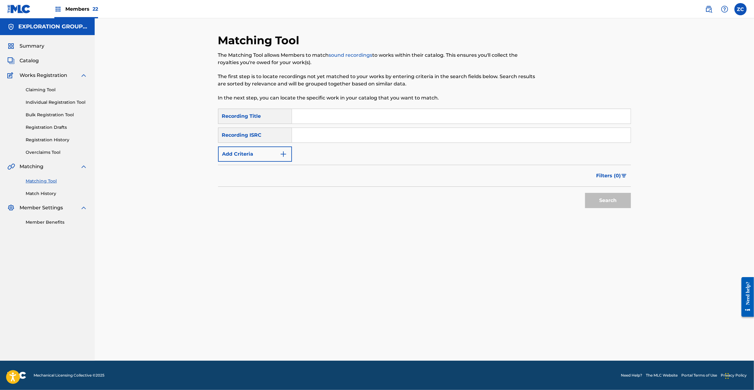
drag, startPoint x: 389, startPoint y: 136, endPoint x: 398, endPoint y: 138, distance: 9.8
click at [389, 136] on input "Search Form" at bounding box center [461, 135] width 339 height 15
paste input "JPF301000019"
type input "JPF301000019"
click at [600, 204] on button "Search" at bounding box center [608, 200] width 46 height 15
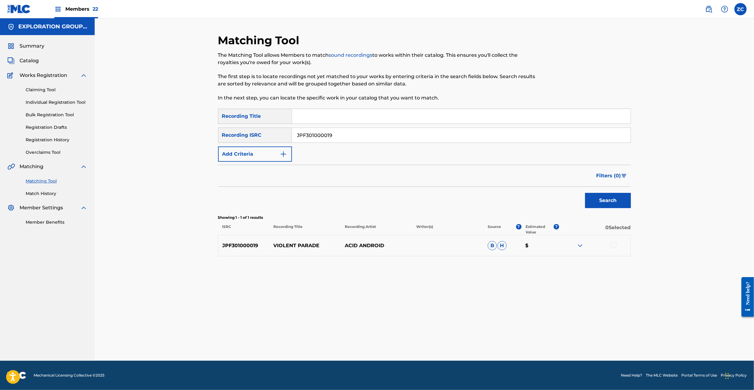
click at [616, 246] on div at bounding box center [614, 245] width 6 height 6
click at [435, 348] on button "Match 1 Group" at bounding box center [428, 340] width 67 height 15
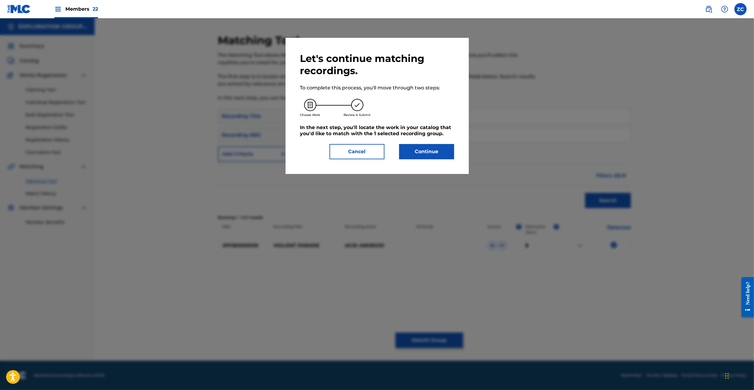
click at [429, 147] on button "Continue" at bounding box center [426, 151] width 55 height 15
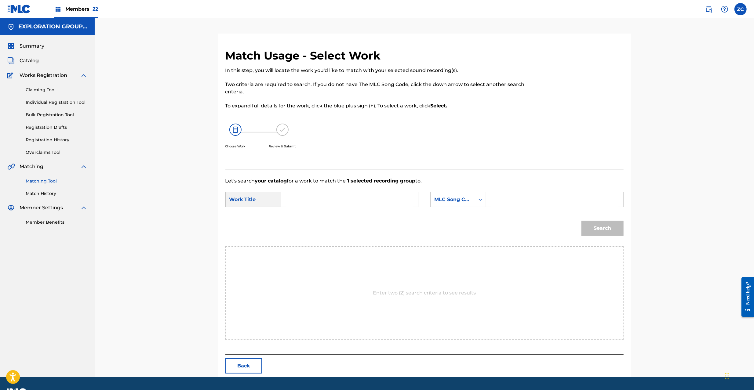
click at [347, 197] on input "Search Form" at bounding box center [349, 199] width 126 height 15
paste input "Violent Parade VB3QQQ"
click at [335, 199] on input "Violent Parade VB3QQQ" at bounding box center [349, 199] width 126 height 15
type input "Violent Parade"
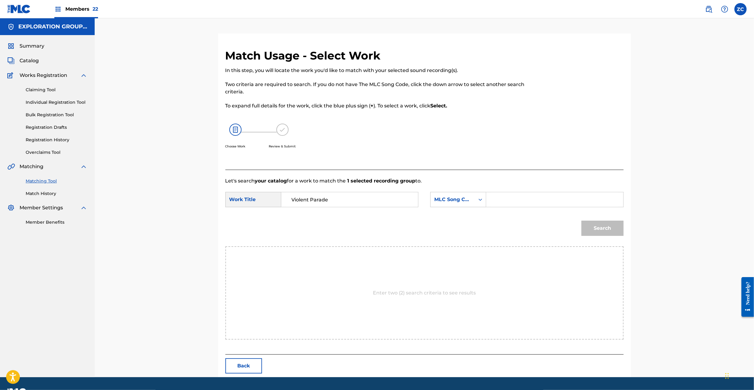
click at [515, 206] on input "Search Form" at bounding box center [554, 199] width 126 height 15
paste input "VB3QQQ"
type input "VB3QQQ"
click at [598, 225] on button "Search" at bounding box center [602, 228] width 42 height 15
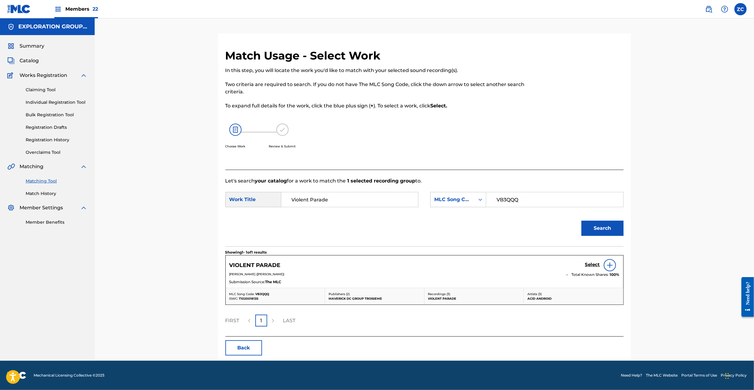
click at [588, 264] on h5 "Select" at bounding box center [592, 265] width 15 height 6
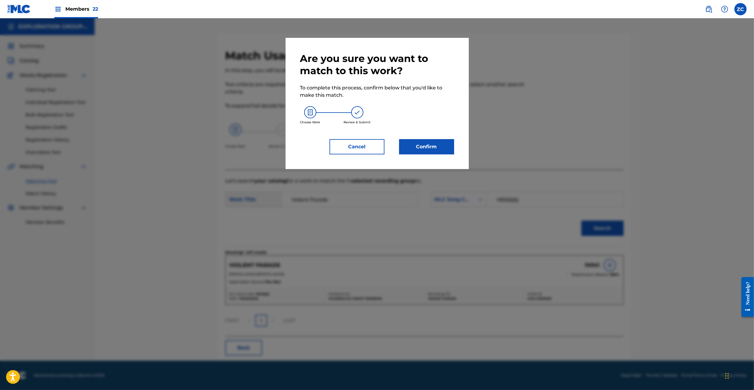
click at [422, 144] on button "Confirm" at bounding box center [426, 146] width 55 height 15
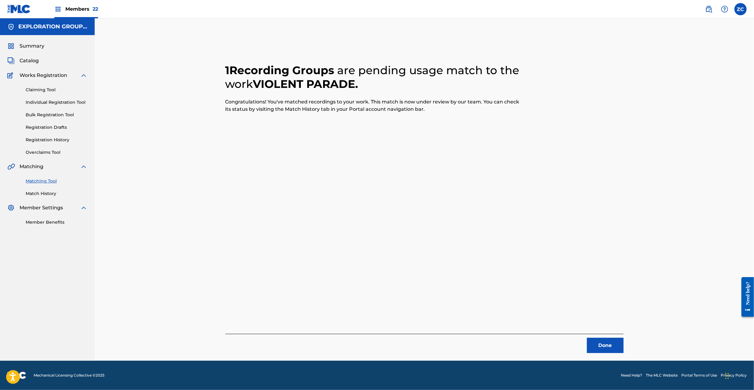
click at [611, 351] on button "Done" at bounding box center [605, 345] width 37 height 15
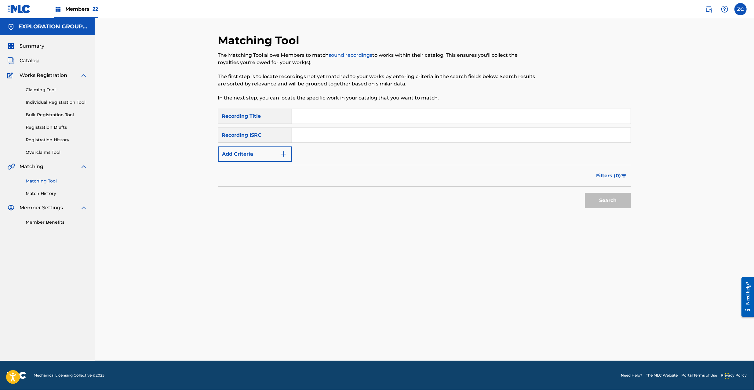
click at [424, 138] on input "Search Form" at bounding box center [461, 135] width 339 height 15
paste input "JPF302100234"
click at [607, 197] on button "Search" at bounding box center [608, 200] width 46 height 15
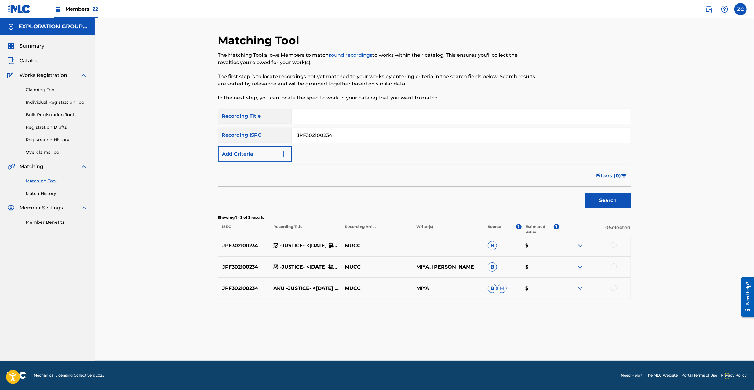
click at [613, 242] on div at bounding box center [614, 245] width 6 height 6
click at [613, 267] on div at bounding box center [614, 267] width 6 height 6
click at [616, 286] on div at bounding box center [614, 288] width 6 height 6
click at [388, 137] on input "JPF302100234" at bounding box center [461, 135] width 339 height 15
paste input "000016"
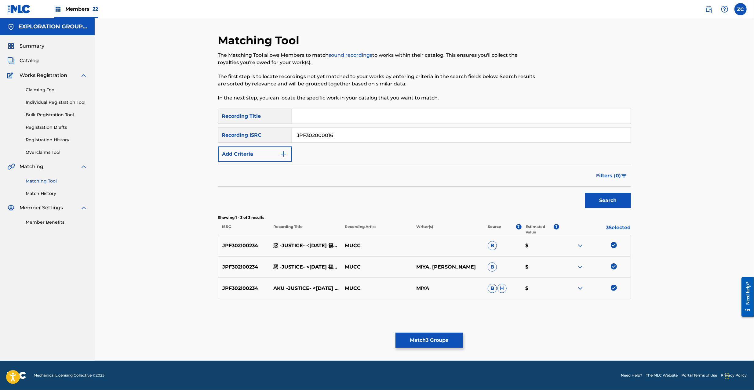
type input "JPF302000016"
click at [599, 202] on button "Search" at bounding box center [608, 200] width 46 height 15
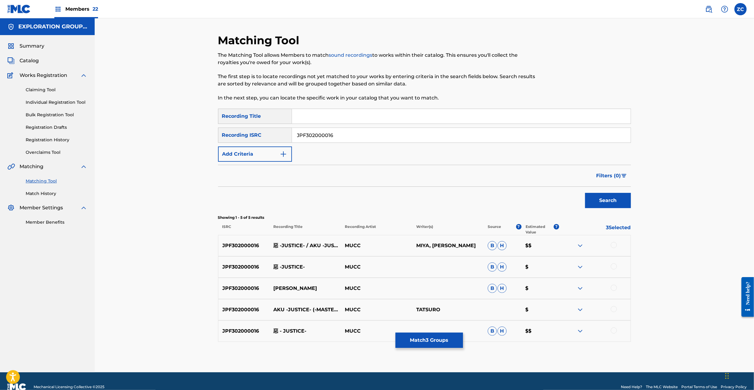
click at [614, 246] on div at bounding box center [614, 245] width 6 height 6
click at [614, 267] on div at bounding box center [614, 267] width 6 height 6
click at [614, 287] on div at bounding box center [614, 288] width 6 height 6
click at [613, 310] on div at bounding box center [614, 309] width 6 height 6
click at [614, 329] on div at bounding box center [614, 331] width 6 height 6
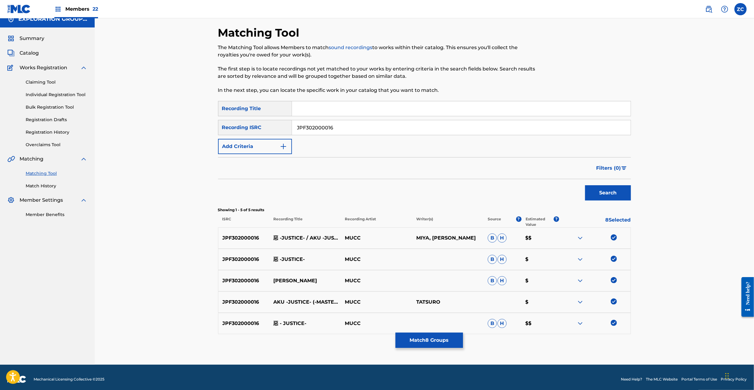
scroll to position [12, 0]
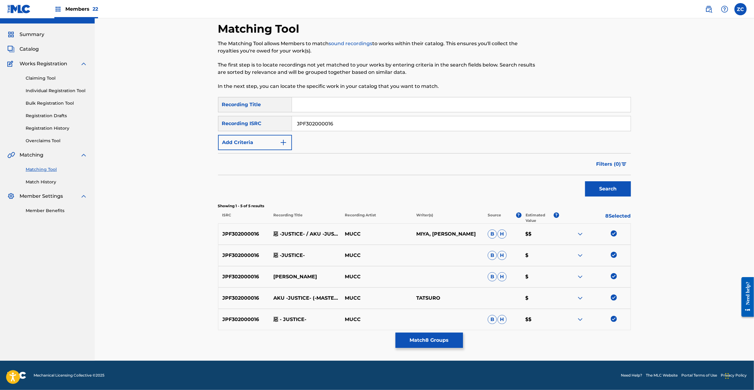
click at [425, 341] on button "Match 8 Groups" at bounding box center [428, 340] width 67 height 15
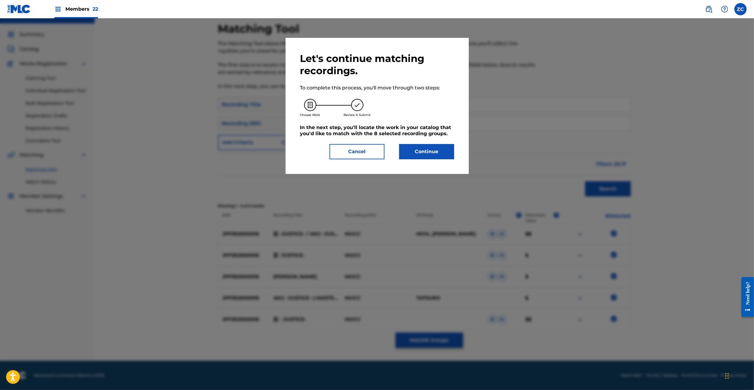
click at [429, 154] on button "Continue" at bounding box center [426, 151] width 55 height 15
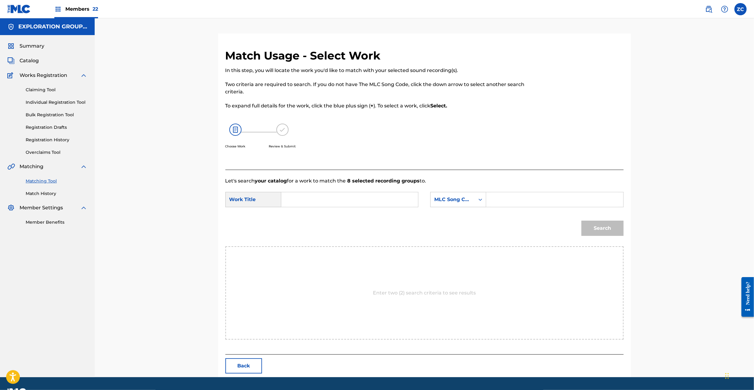
click at [344, 199] on input "Search Form" at bounding box center [349, 199] width 126 height 15
click at [348, 192] on form "SearchWithCriteriac56f2213-fe27-4716-8a47-e5e617b58ecf Work Title SearchWithCri…" at bounding box center [424, 216] width 398 height 62
click at [330, 198] on input "Search Form" at bounding box center [349, 199] width 126 height 15
paste input "Aku Justice AB1JQ9"
click at [335, 199] on input "Aku Justice AB1JQ9" at bounding box center [349, 199] width 126 height 15
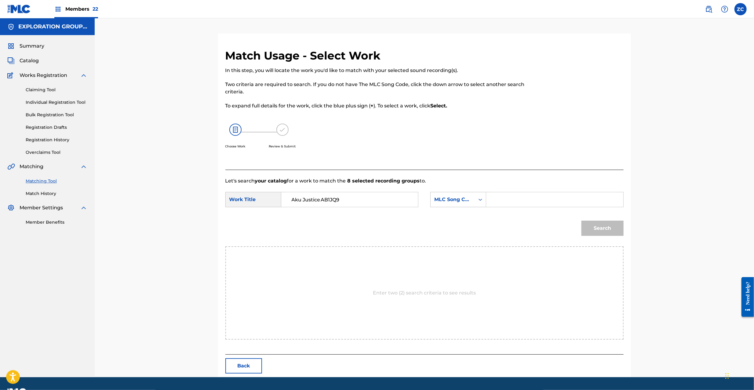
click at [335, 199] on input "Aku Justice AB1JQ9" at bounding box center [349, 199] width 126 height 15
type input "Aku Justice"
click at [495, 203] on input "Search Form" at bounding box center [554, 199] width 126 height 15
paste input "AB1JQ9"
type input "AB1JQ9"
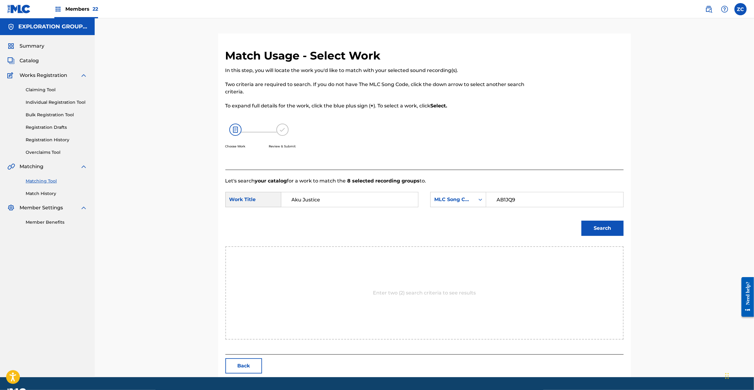
click at [612, 228] on button "Search" at bounding box center [602, 228] width 42 height 15
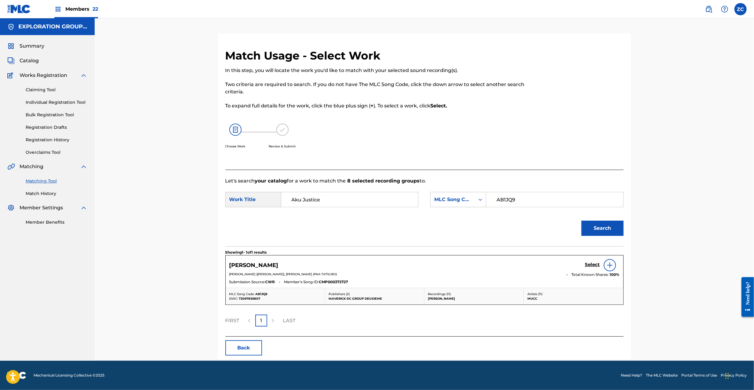
click at [598, 266] on h5 "Select" at bounding box center [592, 265] width 15 height 6
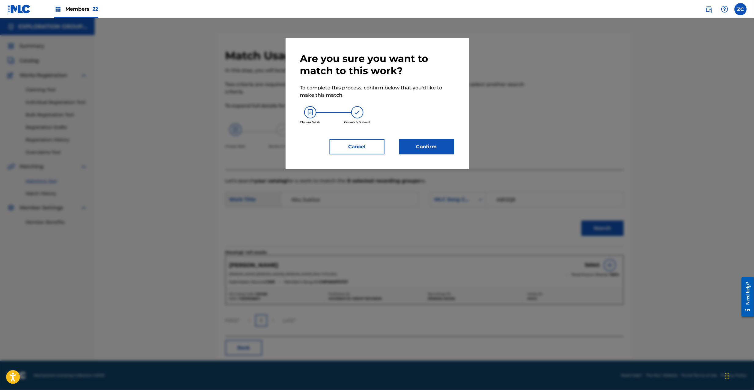
click at [419, 150] on button "Confirm" at bounding box center [426, 146] width 55 height 15
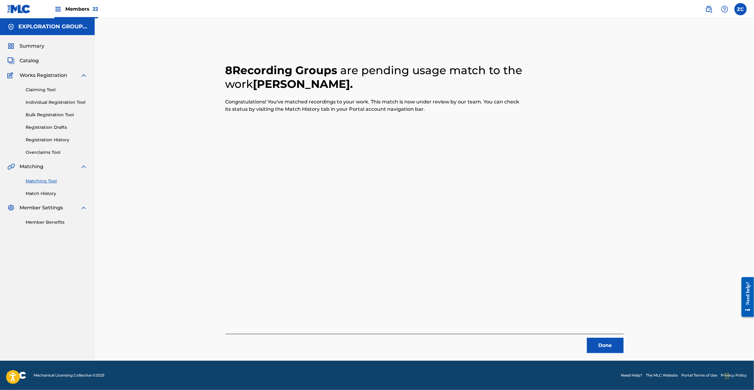
click at [597, 346] on button "Done" at bounding box center [605, 345] width 37 height 15
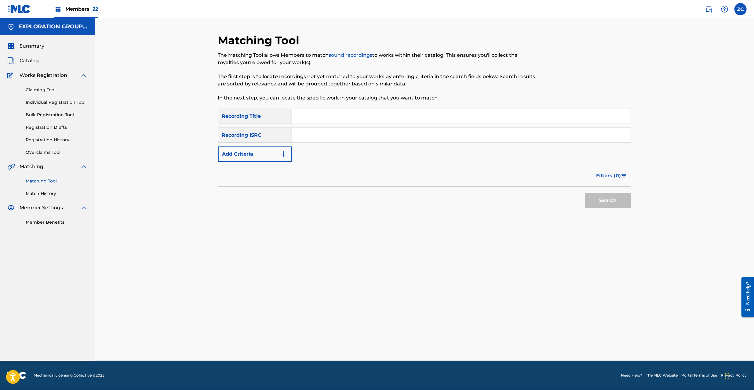
click at [397, 135] on input "Search Form" at bounding box center [461, 135] width 339 height 15
paste input "JPF302000030"
type input "JPF302000030"
drag, startPoint x: 605, startPoint y: 199, endPoint x: 563, endPoint y: 203, distance: 41.8
click at [605, 200] on button "Search" at bounding box center [608, 200] width 46 height 15
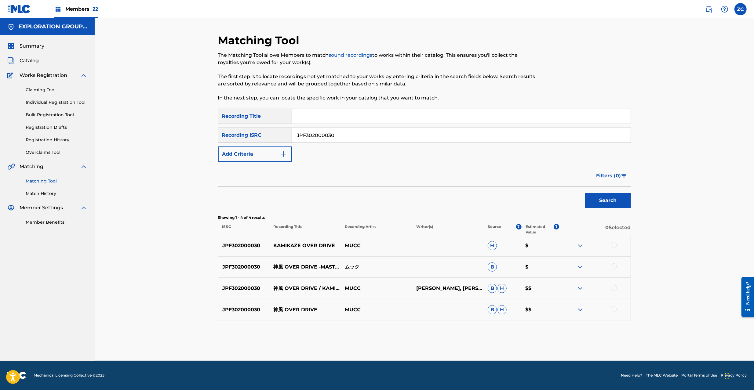
click at [614, 243] on div at bounding box center [614, 245] width 6 height 6
click at [615, 266] on div at bounding box center [614, 267] width 6 height 6
drag, startPoint x: 613, startPoint y: 286, endPoint x: 613, endPoint y: 307, distance: 20.2
click at [613, 289] on div at bounding box center [614, 288] width 6 height 6
click at [613, 308] on div at bounding box center [614, 309] width 6 height 6
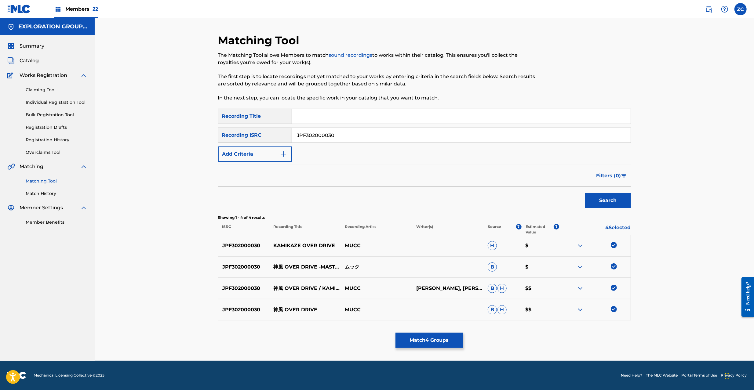
click at [432, 341] on button "Match 4 Groups" at bounding box center [428, 340] width 67 height 15
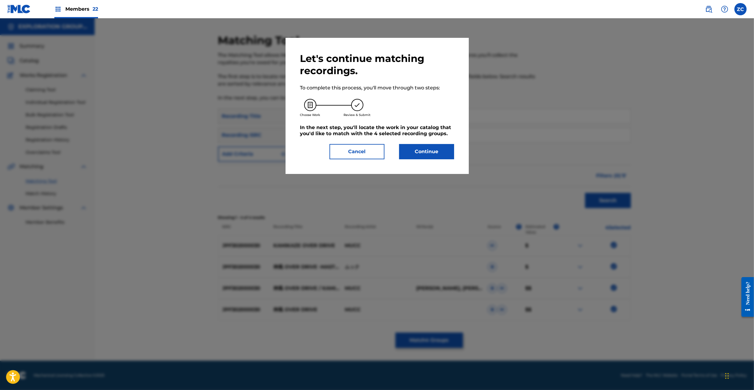
click at [432, 145] on button "Continue" at bounding box center [426, 151] width 55 height 15
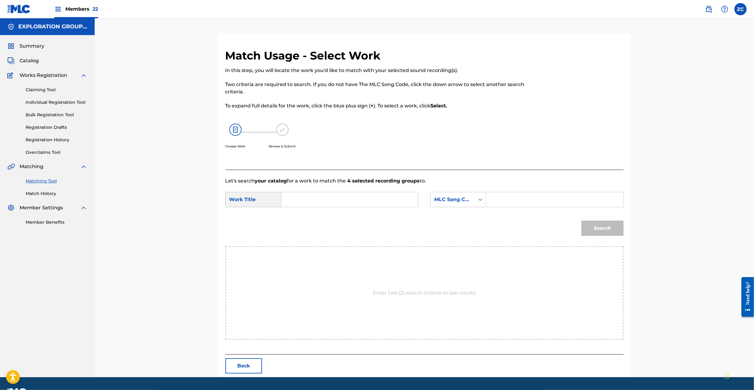
click at [388, 192] on input "Search Form" at bounding box center [349, 199] width 126 height 15
paste input "Kamikaze Over Drive KJ2HEO"
click at [351, 192] on input "Kamikaze Over Drive KJ2HEO" at bounding box center [349, 199] width 126 height 15
type input "Kamikaze Over Drive"
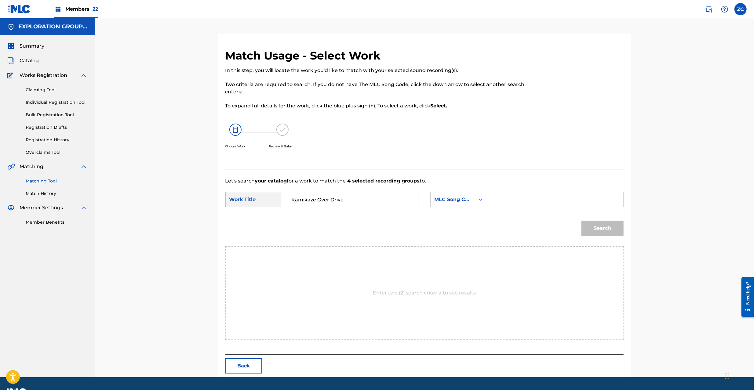
click at [544, 194] on input "Search Form" at bounding box center [554, 199] width 126 height 15
paste input "KJ2HEO"
type input "KJ2HEO"
click at [613, 221] on button "Search" at bounding box center [602, 228] width 42 height 15
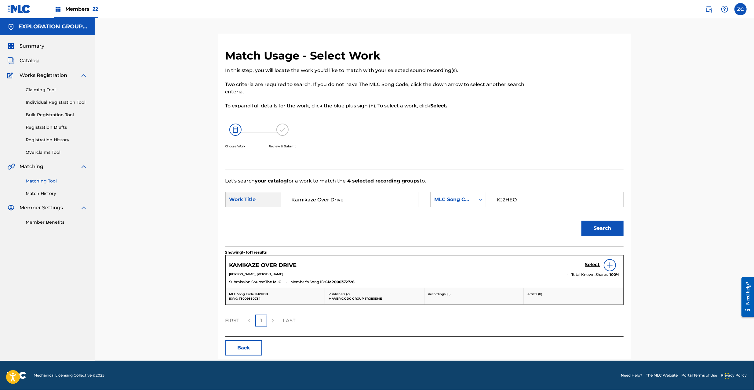
click at [591, 261] on div "Select" at bounding box center [602, 265] width 35 height 12
click at [591, 263] on h5 "Select" at bounding box center [592, 265] width 15 height 6
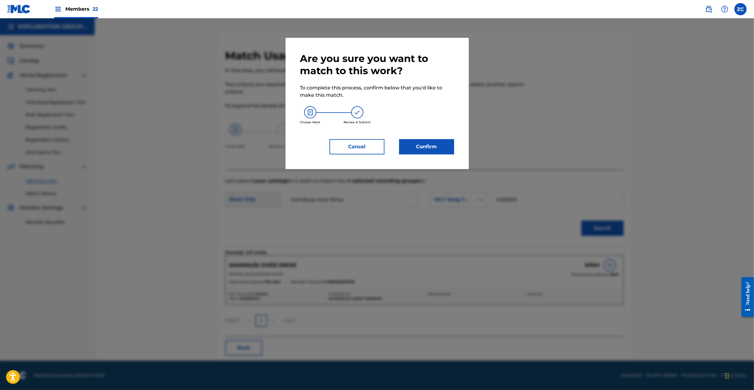
click at [413, 146] on button "Confirm" at bounding box center [426, 146] width 55 height 15
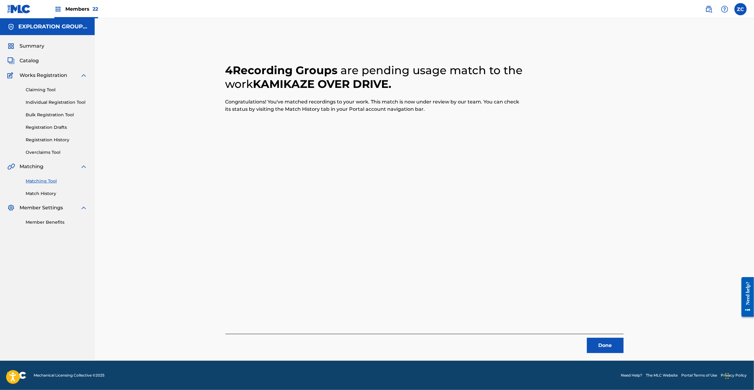
click at [608, 341] on button "Done" at bounding box center [605, 345] width 37 height 15
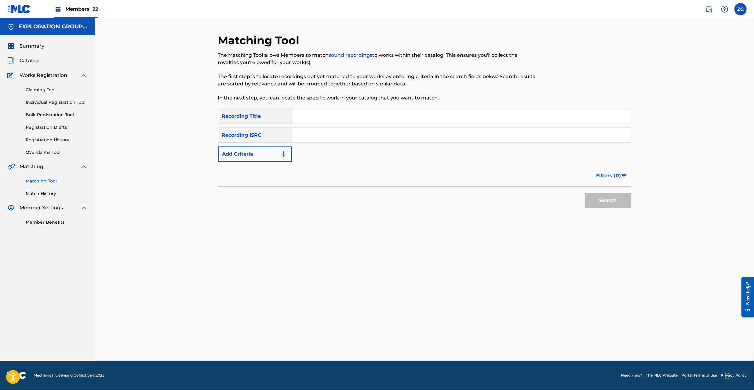
drag, startPoint x: 352, startPoint y: 131, endPoint x: 356, endPoint y: 134, distance: 5.4
click at [352, 131] on input "Search Form" at bounding box center [461, 135] width 339 height 15
paste input "JPF302000029"
drag, startPoint x: 602, startPoint y: 204, endPoint x: 532, endPoint y: 170, distance: 77.6
click at [602, 205] on button "Search" at bounding box center [608, 200] width 46 height 15
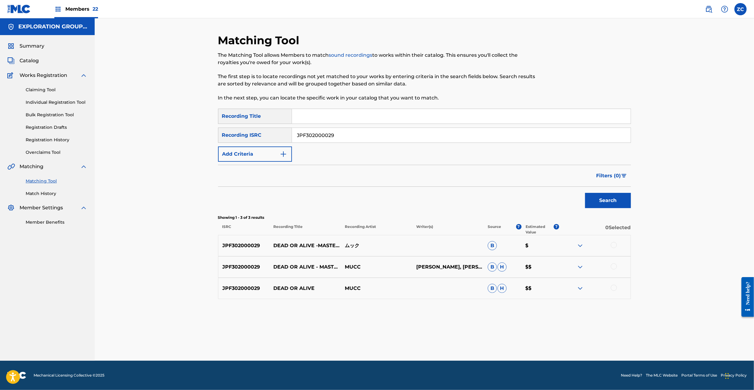
drag, startPoint x: 614, startPoint y: 246, endPoint x: 613, endPoint y: 268, distance: 21.7
click at [614, 248] on div at bounding box center [614, 245] width 6 height 6
click at [613, 268] on div at bounding box center [614, 267] width 6 height 6
click at [612, 288] on div at bounding box center [614, 288] width 6 height 6
click at [360, 136] on input "JPF302000029" at bounding box center [461, 135] width 339 height 15
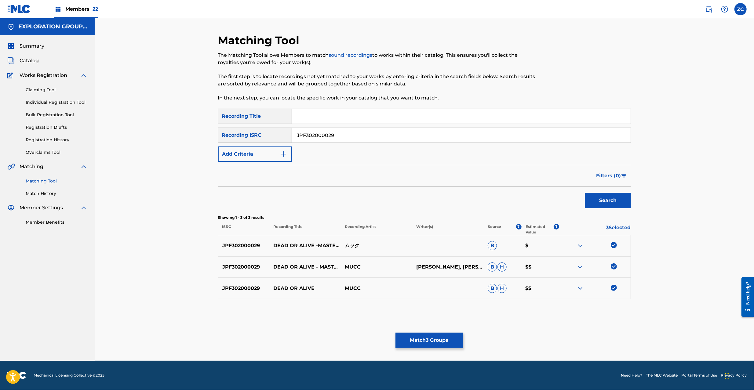
paste input "100247"
drag, startPoint x: 616, startPoint y: 197, endPoint x: 590, endPoint y: 190, distance: 26.8
click at [616, 196] on button "Search" at bounding box center [608, 200] width 46 height 15
click at [615, 248] on div at bounding box center [614, 245] width 6 height 6
click at [613, 268] on div at bounding box center [614, 267] width 6 height 6
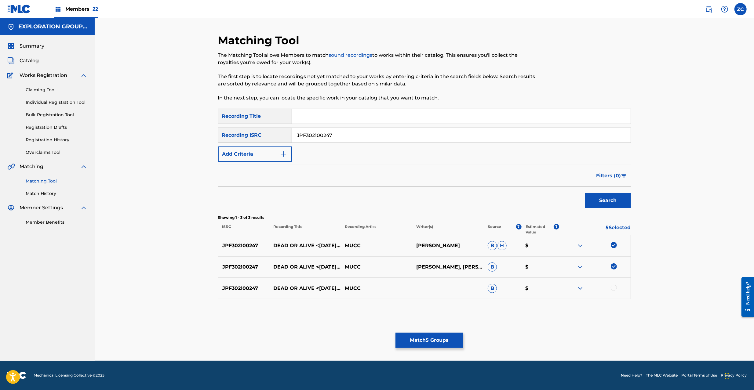
click at [614, 288] on div at bounding box center [614, 288] width 6 height 6
click at [367, 136] on input "JPF302100247" at bounding box center [461, 135] width 339 height 15
paste input "PO00511660"
click at [594, 202] on button "Search" at bounding box center [608, 200] width 46 height 15
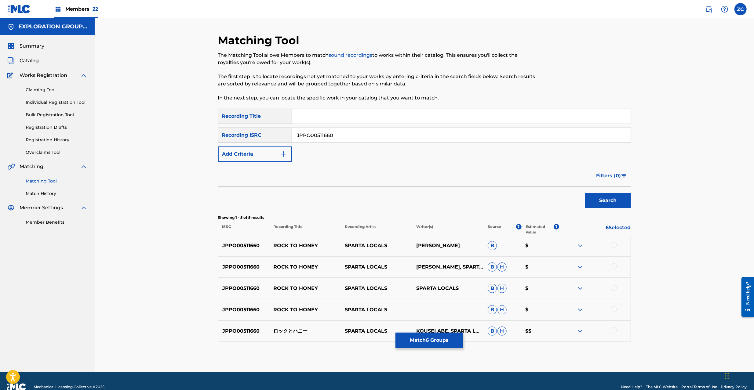
click at [615, 245] on div at bounding box center [614, 245] width 6 height 6
click at [614, 267] on div at bounding box center [614, 267] width 6 height 6
click at [613, 286] on div at bounding box center [614, 288] width 6 height 6
click at [613, 309] on div at bounding box center [614, 309] width 6 height 6
click at [613, 331] on div at bounding box center [614, 331] width 6 height 6
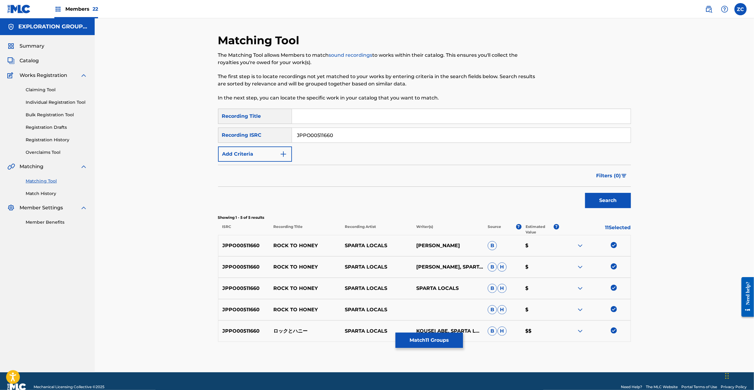
click at [391, 134] on input "JPPO00511660" at bounding box center [461, 135] width 339 height 15
paste input "07590"
type input "JPPO00507590"
click at [610, 202] on button "Search" at bounding box center [608, 200] width 46 height 15
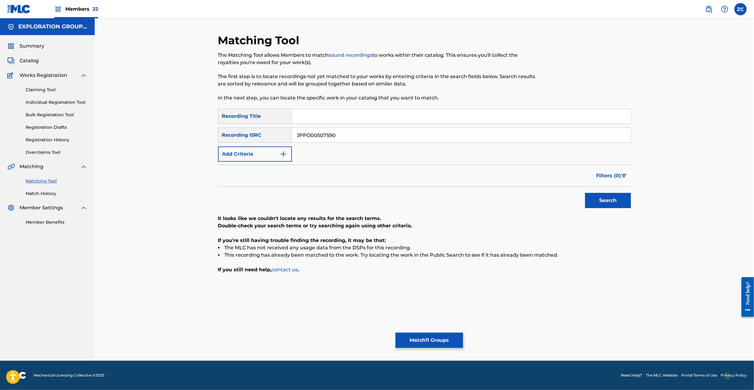
click at [432, 335] on button "Match 11 Groups" at bounding box center [428, 340] width 67 height 15
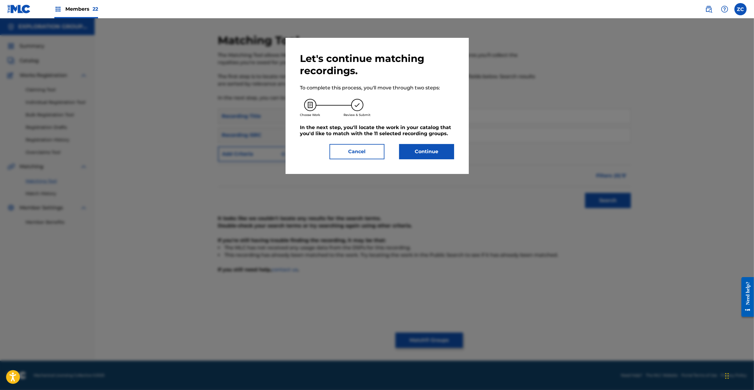
click at [434, 147] on button "Continue" at bounding box center [426, 151] width 55 height 15
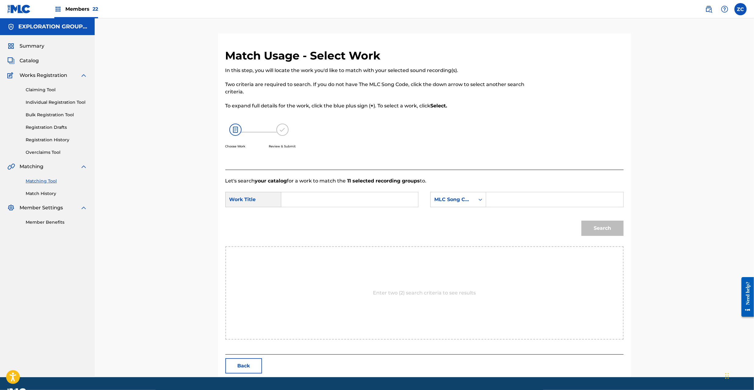
click at [351, 199] on input "Search Form" at bounding box center [349, 199] width 126 height 15
paste input "Dead Or Alive DB4WNK"
click at [342, 199] on input "Dead Or Alive DB4WNK" at bounding box center [349, 199] width 126 height 15
type input "Dead Or Alive"
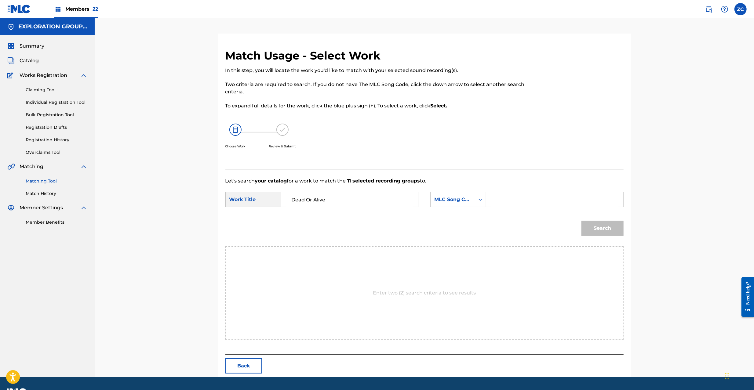
click at [502, 194] on input "Search Form" at bounding box center [554, 199] width 126 height 15
paste input "DB4WNK"
type input "DB4WNK"
click at [610, 229] on button "Search" at bounding box center [602, 228] width 42 height 15
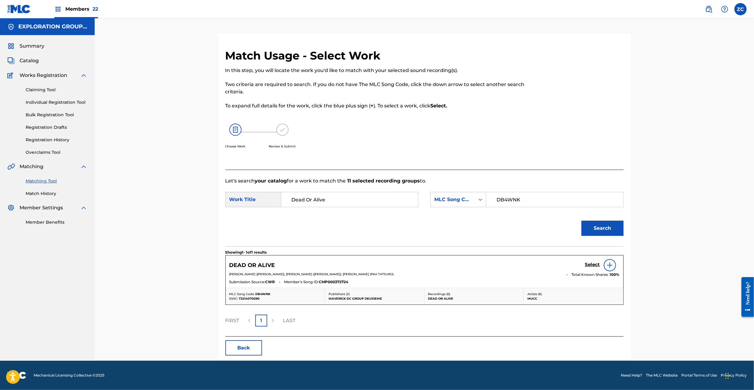
click at [587, 261] on div "Select" at bounding box center [602, 265] width 35 height 12
click at [591, 265] on h5 "Select" at bounding box center [592, 265] width 15 height 6
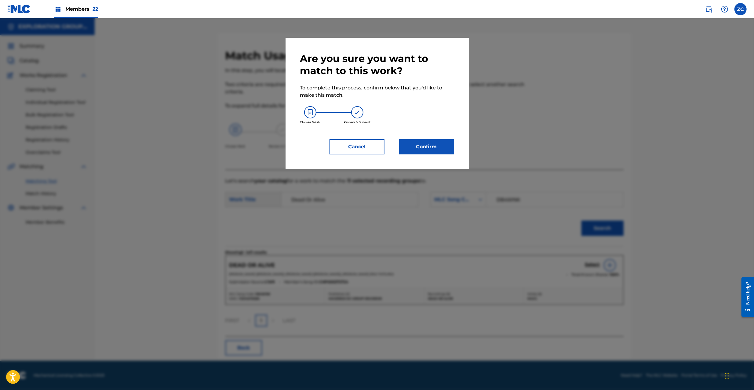
click at [422, 142] on button "Confirm" at bounding box center [426, 146] width 55 height 15
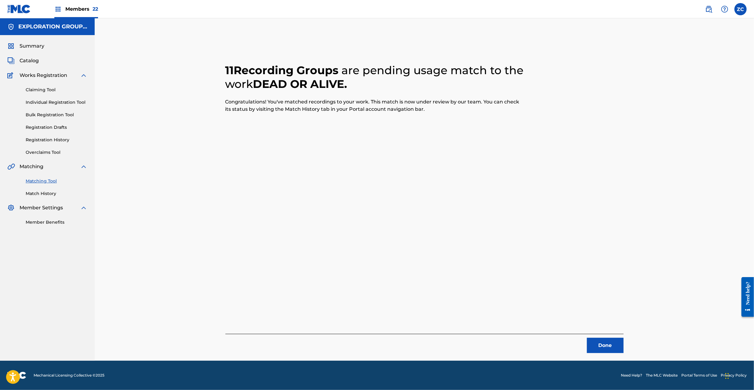
click at [617, 349] on button "Done" at bounding box center [605, 345] width 37 height 15
